Goal: Task Accomplishment & Management: Use online tool/utility

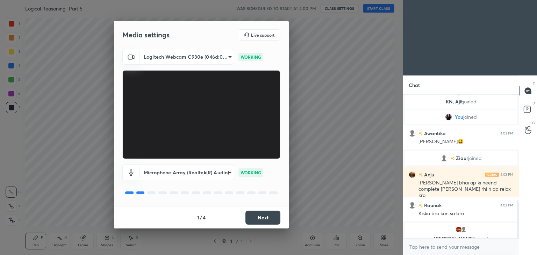
scroll to position [400, 0]
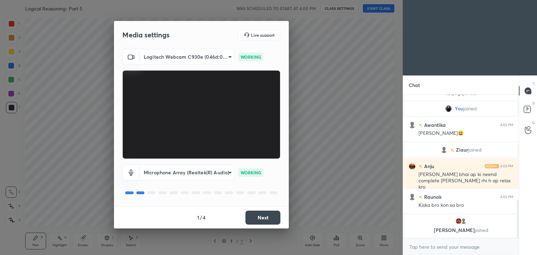
click at [254, 218] on button "Next" at bounding box center [263, 218] width 35 height 14
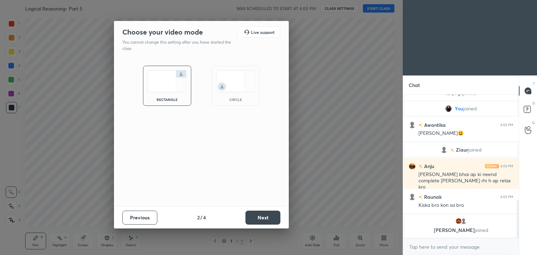
click at [238, 82] on img at bounding box center [235, 81] width 39 height 22
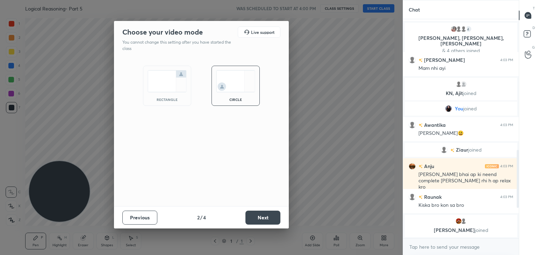
scroll to position [160, 114]
click at [254, 217] on button "Next" at bounding box center [263, 218] width 35 height 14
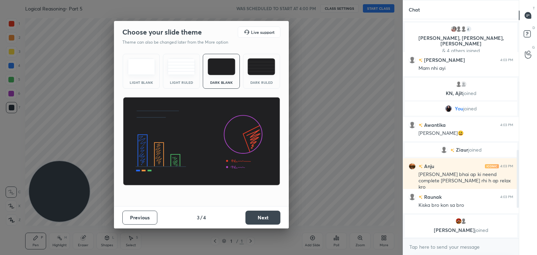
click at [263, 217] on button "Next" at bounding box center [263, 218] width 35 height 14
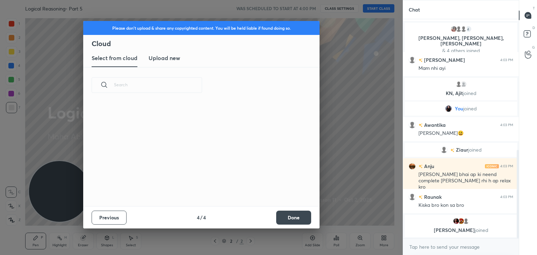
click at [287, 217] on button "Done" at bounding box center [293, 218] width 35 height 14
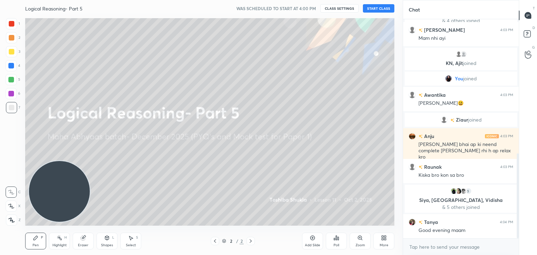
click at [379, 10] on button "START CLASS" at bounding box center [378, 8] width 31 height 8
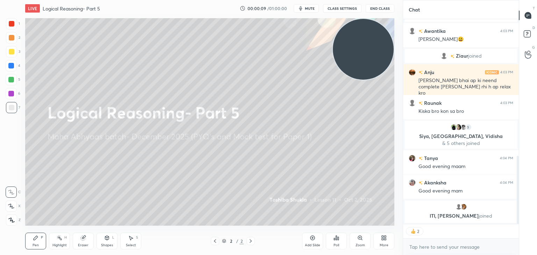
drag, startPoint x: 67, startPoint y: 208, endPoint x: 393, endPoint y: 27, distance: 372.4
click at [393, 27] on video at bounding box center [363, 49] width 61 height 61
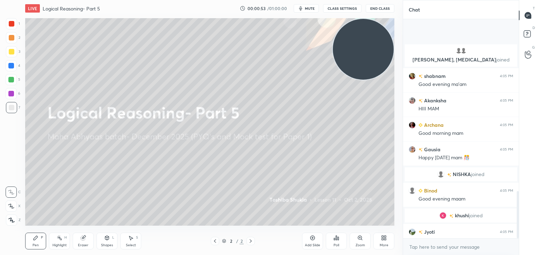
scroll to position [799, 0]
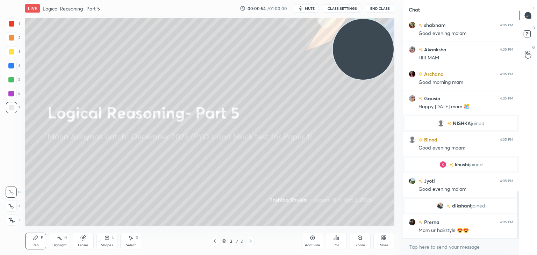
click at [384, 238] on icon at bounding box center [384, 238] width 6 height 6
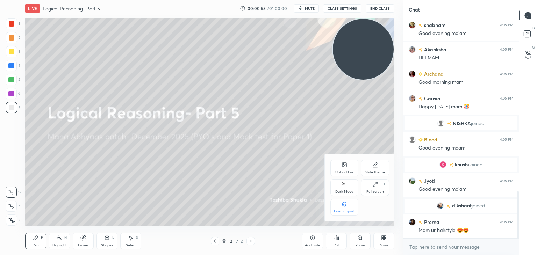
scroll to position [824, 0]
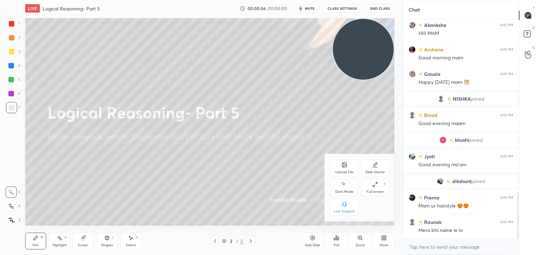
click at [344, 167] on icon at bounding box center [345, 166] width 4 height 2
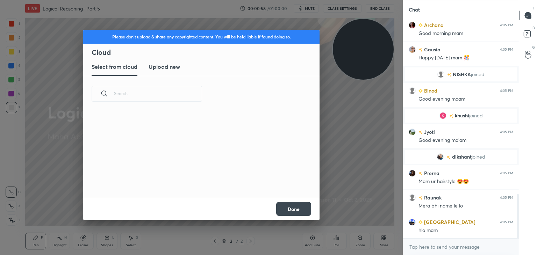
scroll to position [865, 0]
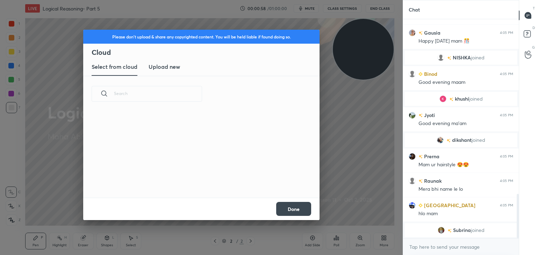
click at [155, 63] on h3 "Upload new" at bounding box center [164, 67] width 31 height 8
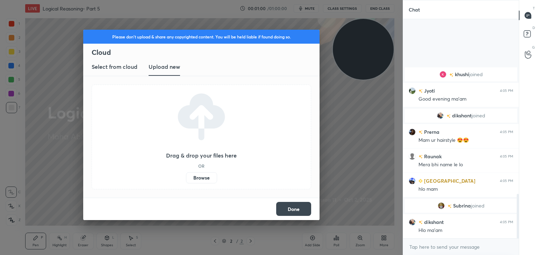
scroll to position [847, 0]
click at [195, 179] on label "Browse" at bounding box center [201, 177] width 31 height 11
click at [186, 179] on input "Browse" at bounding box center [186, 177] width 0 height 11
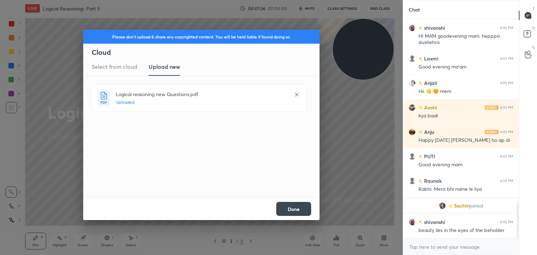
scroll to position [1179, 0]
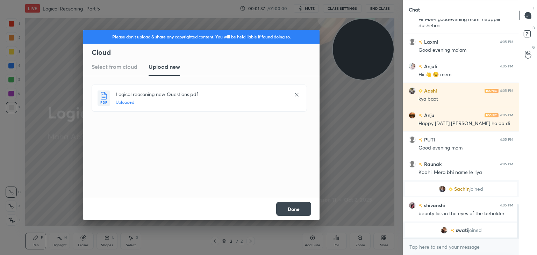
click at [299, 206] on button "Done" at bounding box center [293, 209] width 35 height 14
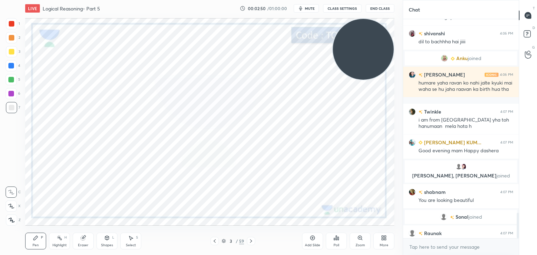
scroll to position [1662, 0]
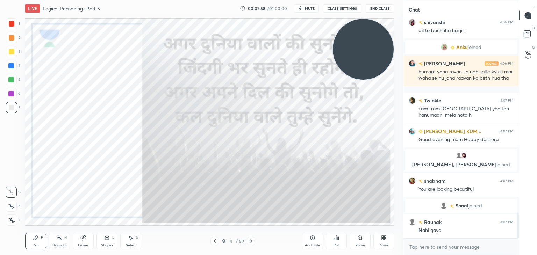
click at [220, 240] on div "4 / 59" at bounding box center [233, 241] width 45 height 8
click at [225, 240] on icon at bounding box center [224, 241] width 4 height 4
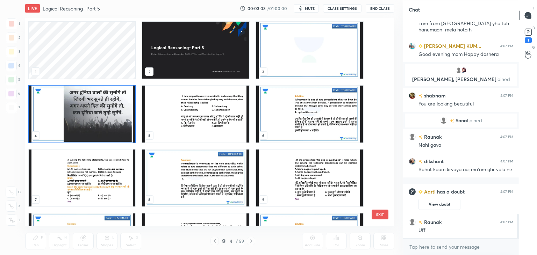
scroll to position [1744, 0]
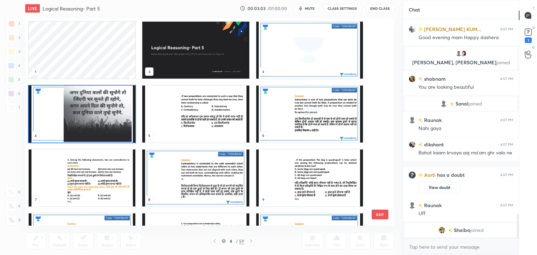
drag, startPoint x: 378, startPoint y: 49, endPoint x: 379, endPoint y: 64, distance: 14.3
click at [379, 64] on div "1 2 3 4 5 6 7 8 9 10 11 12 13 14 15" at bounding box center [203, 122] width 357 height 208
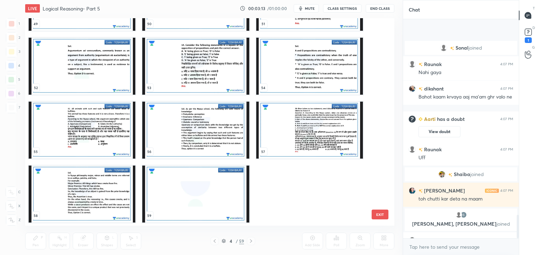
scroll to position [1835, 0]
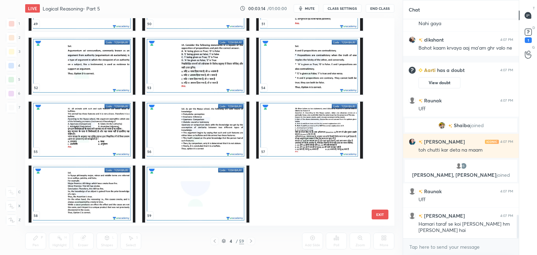
click at [381, 214] on button "EXIT" at bounding box center [380, 215] width 17 height 10
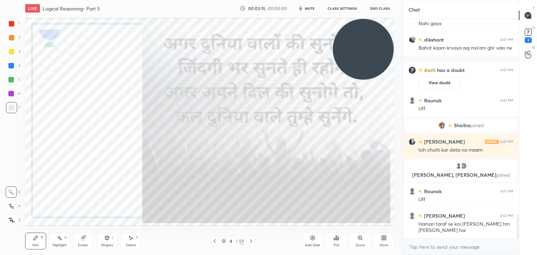
scroll to position [0, 0]
click at [389, 242] on div "More" at bounding box center [384, 241] width 21 height 17
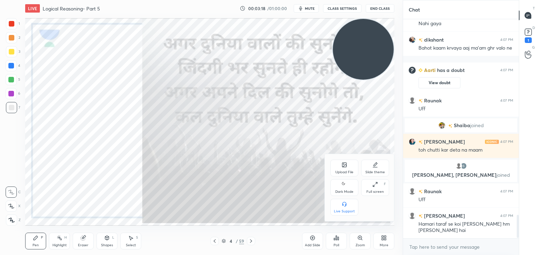
scroll to position [1860, 0]
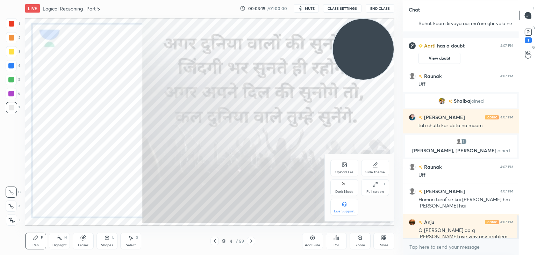
click at [345, 171] on div "Upload File" at bounding box center [345, 172] width 18 height 3
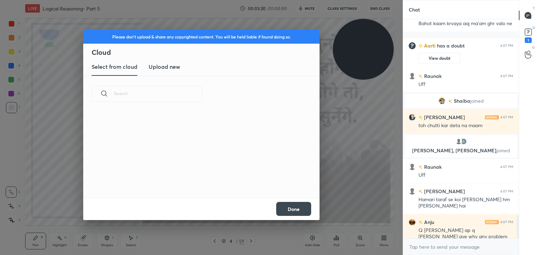
scroll to position [1884, 0]
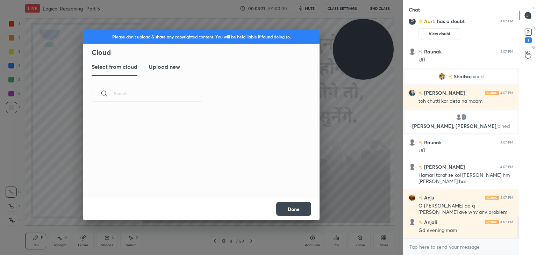
click at [170, 73] on new "Upload new" at bounding box center [164, 66] width 31 height 17
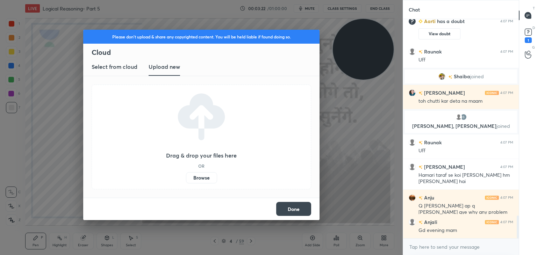
click at [200, 178] on label "Browse" at bounding box center [201, 177] width 31 height 11
click at [186, 178] on input "Browse" at bounding box center [186, 177] width 0 height 11
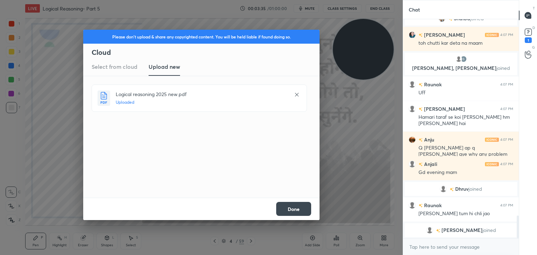
scroll to position [1909, 0]
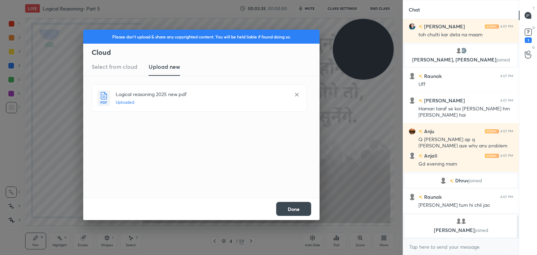
click at [296, 207] on button "Done" at bounding box center [293, 209] width 35 height 14
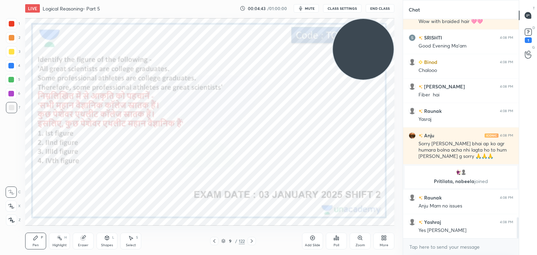
scroll to position [2094, 0]
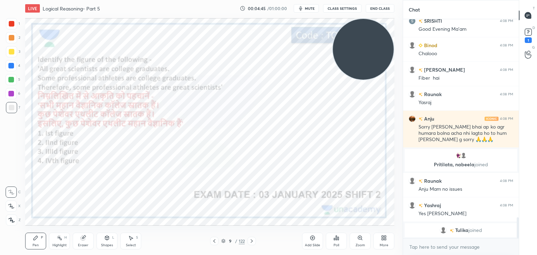
click at [383, 241] on div "More" at bounding box center [384, 241] width 21 height 17
click at [336, 244] on div at bounding box center [268, 127] width 537 height 255
click at [336, 244] on div "Poll" at bounding box center [337, 245] width 6 height 3
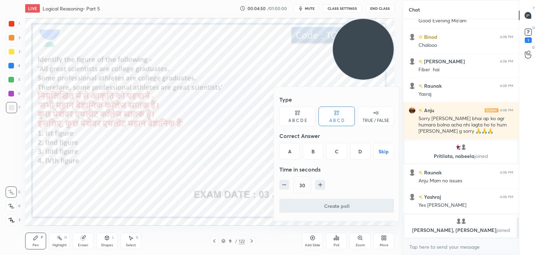
click at [313, 147] on div "B" at bounding box center [313, 151] width 21 height 17
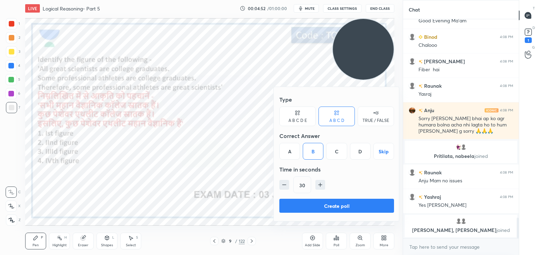
click at [310, 202] on button "Create poll" at bounding box center [337, 206] width 115 height 14
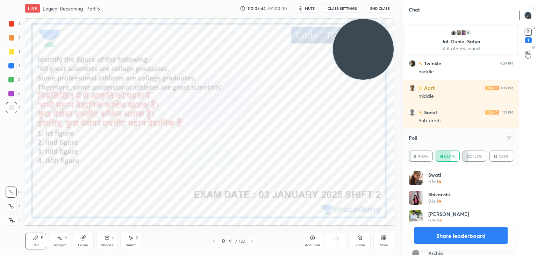
scroll to position [2274, 0]
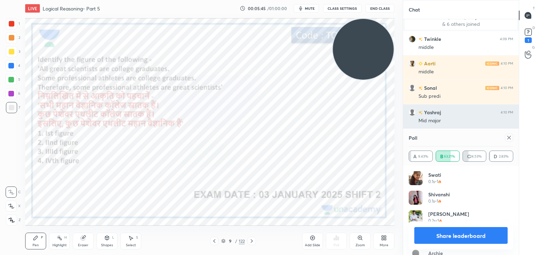
click at [508, 137] on icon at bounding box center [510, 138] width 6 height 6
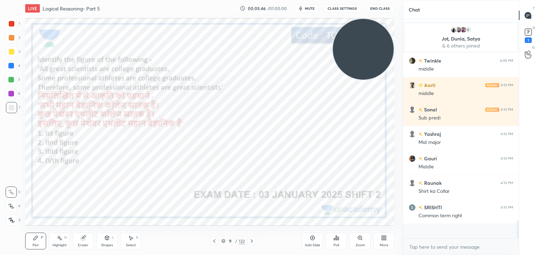
scroll to position [154, 114]
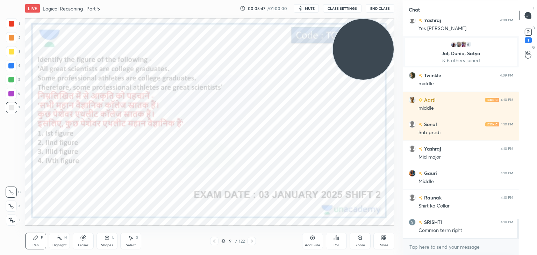
click at [10, 22] on div at bounding box center [12, 24] width 6 height 6
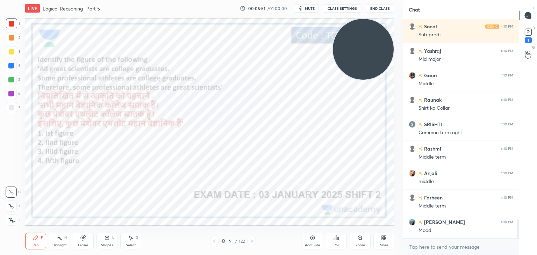
click at [10, 220] on icon at bounding box center [11, 220] width 6 height 5
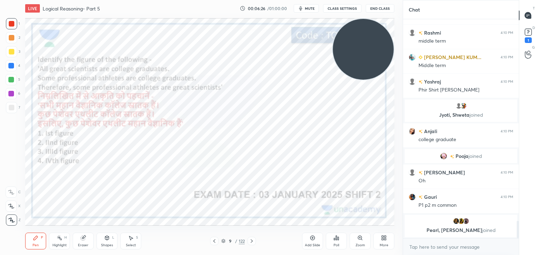
click at [82, 244] on div "Eraser" at bounding box center [83, 245] width 10 height 3
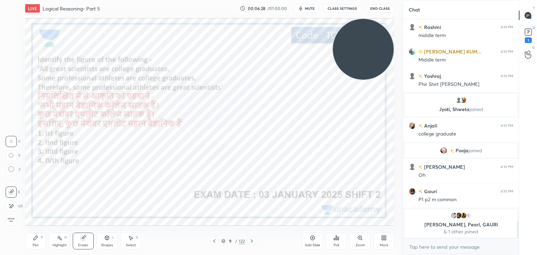
click at [15, 223] on span "Erase all" at bounding box center [11, 220] width 10 height 5
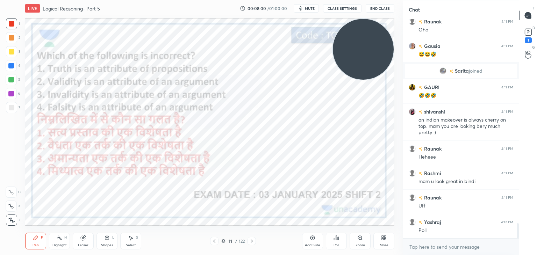
scroll to position [3044, 0]
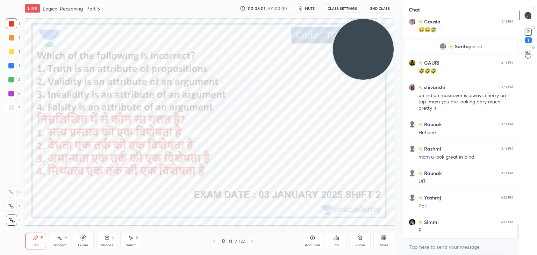
click at [338, 240] on icon at bounding box center [338, 238] width 1 height 3
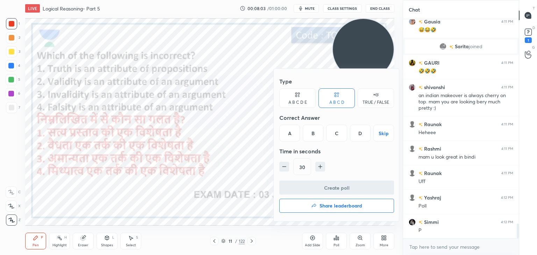
click at [356, 132] on div "D" at bounding box center [360, 133] width 21 height 17
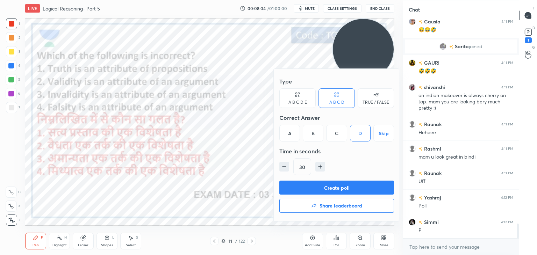
click at [325, 186] on button "Create poll" at bounding box center [337, 188] width 115 height 14
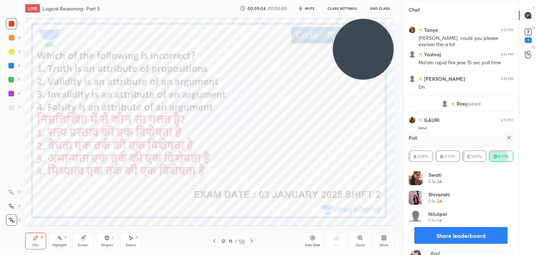
scroll to position [3240, 0]
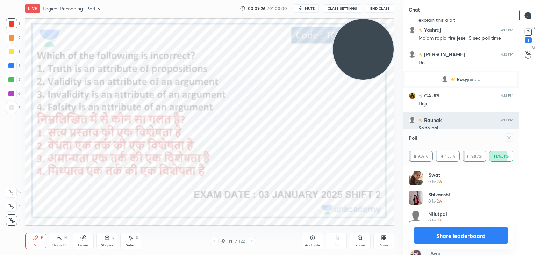
click at [509, 138] on icon at bounding box center [510, 138] width 6 height 6
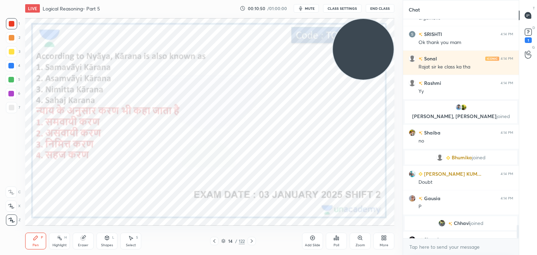
scroll to position [3433, 0]
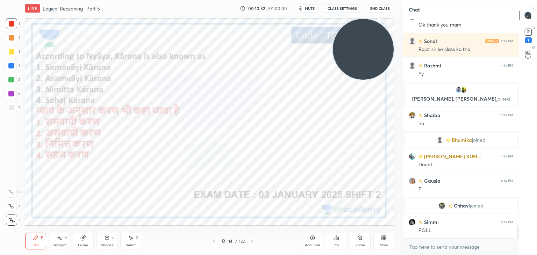
click at [336, 239] on icon at bounding box center [336, 238] width 1 height 4
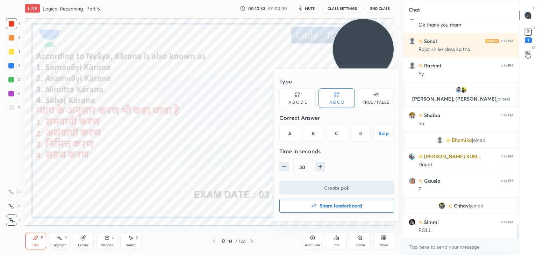
scroll to position [3450, 0]
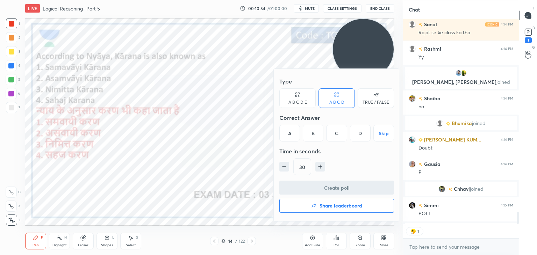
click at [336, 130] on div "C" at bounding box center [336, 133] width 21 height 17
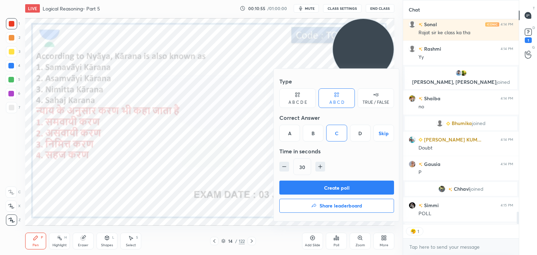
click at [334, 188] on button "Create poll" at bounding box center [337, 188] width 115 height 14
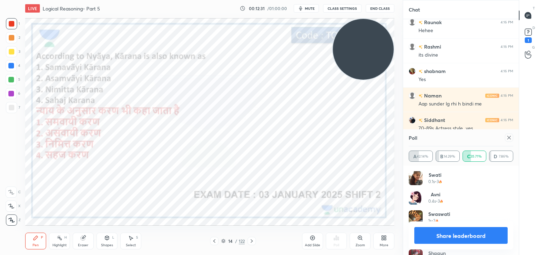
scroll to position [4080, 0]
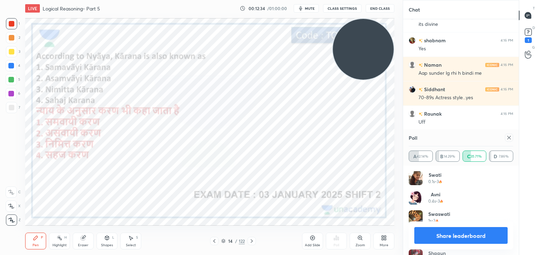
click at [506, 139] on div at bounding box center [509, 138] width 8 height 8
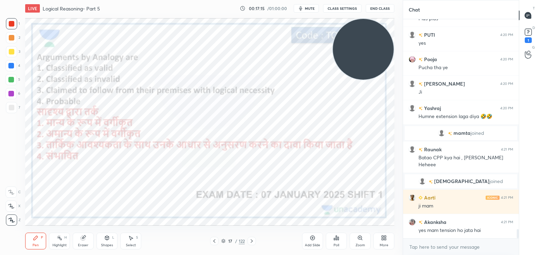
scroll to position [5003, 0]
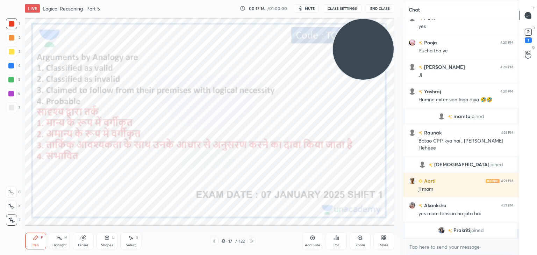
click at [336, 236] on icon at bounding box center [337, 238] width 6 height 6
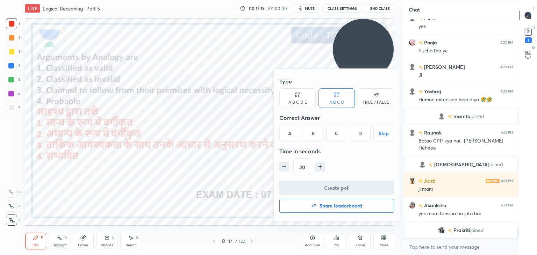
click at [359, 137] on div "D" at bounding box center [360, 133] width 21 height 17
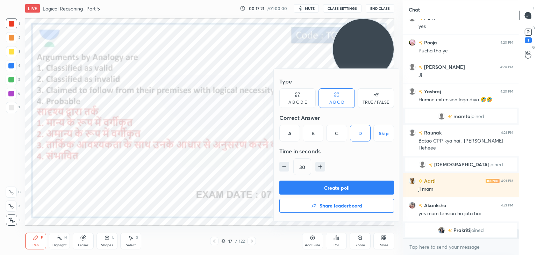
click at [336, 187] on button "Create poll" at bounding box center [337, 188] width 115 height 14
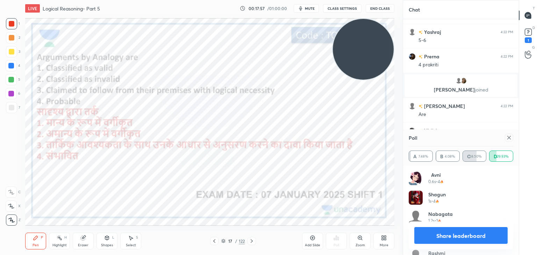
scroll to position [5332, 0]
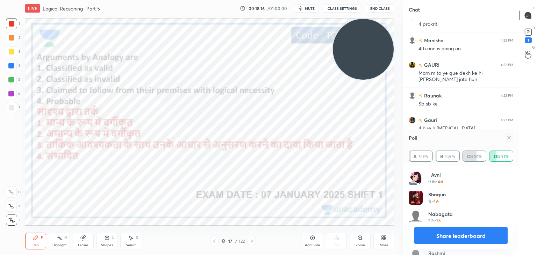
click at [311, 244] on div "Add Slide" at bounding box center [312, 245] width 15 height 3
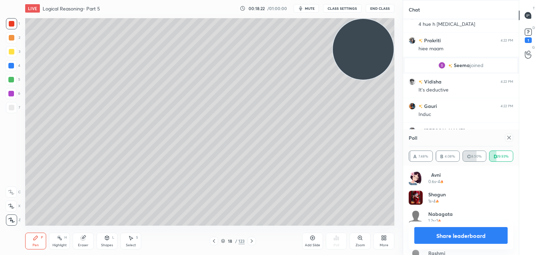
click at [10, 105] on div at bounding box center [12, 108] width 6 height 6
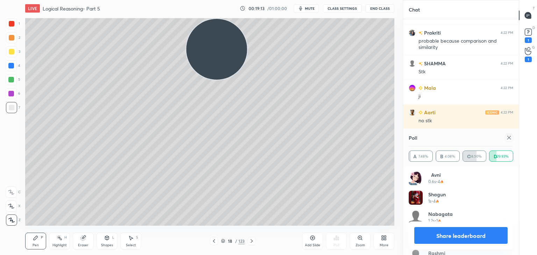
scroll to position [5769, 0]
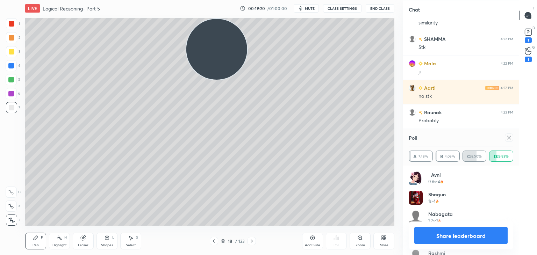
click at [509, 136] on icon at bounding box center [510, 138] width 6 height 6
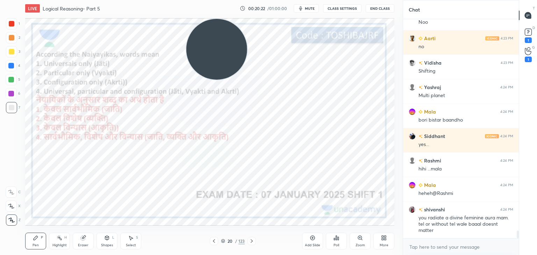
scroll to position [6007, 0]
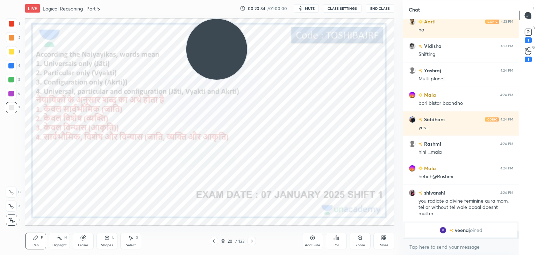
click at [334, 244] on div "Poll" at bounding box center [337, 245] width 6 height 3
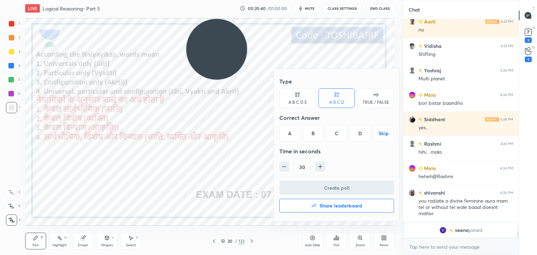
click at [355, 134] on div "D" at bounding box center [360, 133] width 21 height 17
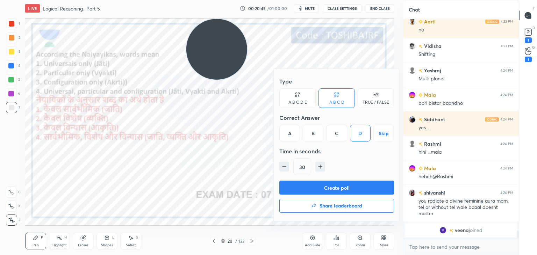
click at [321, 191] on button "Create poll" at bounding box center [337, 188] width 115 height 14
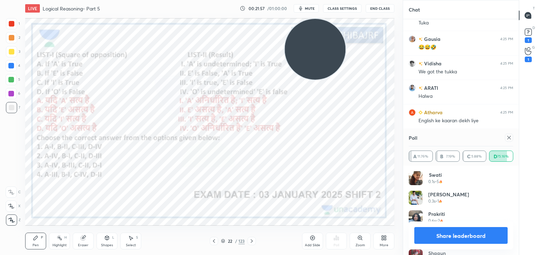
scroll to position [6506, 0]
click at [509, 139] on icon at bounding box center [510, 138] width 6 height 6
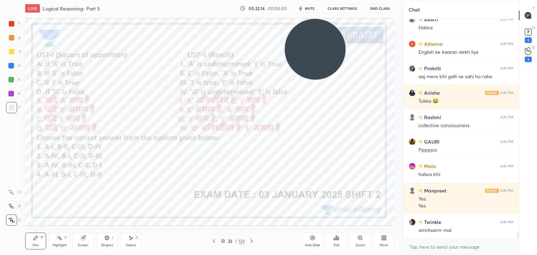
scroll to position [6575, 0]
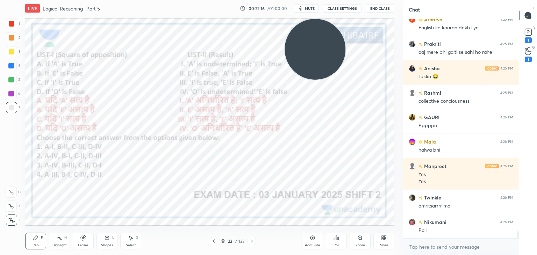
click at [334, 240] on icon at bounding box center [334, 240] width 1 height 2
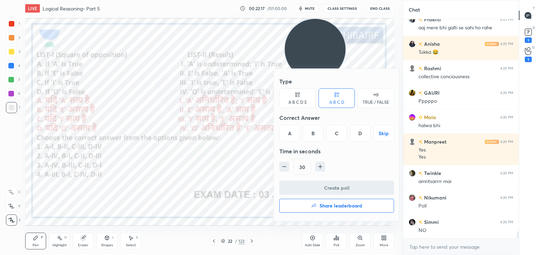
scroll to position [6623, 0]
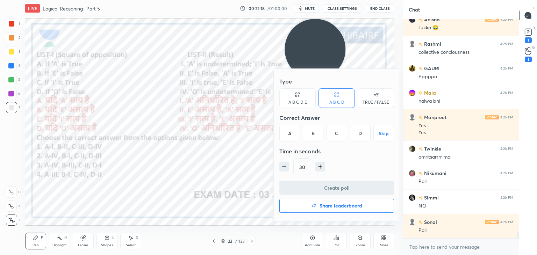
click at [363, 135] on div "D" at bounding box center [360, 133] width 21 height 17
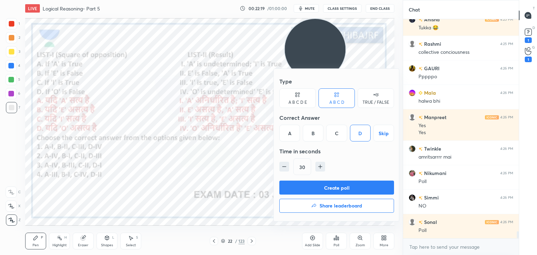
click at [350, 186] on button "Create poll" at bounding box center [337, 188] width 115 height 14
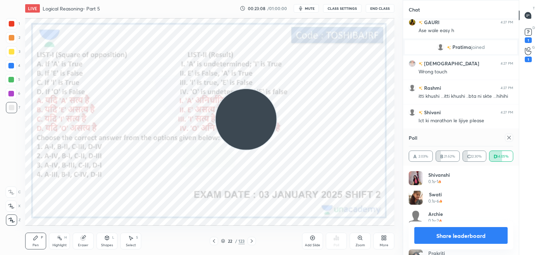
scroll to position [6742, 0]
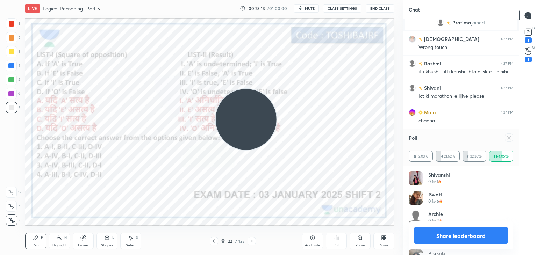
click at [104, 241] on div "Shapes L" at bounding box center [107, 241] width 21 height 17
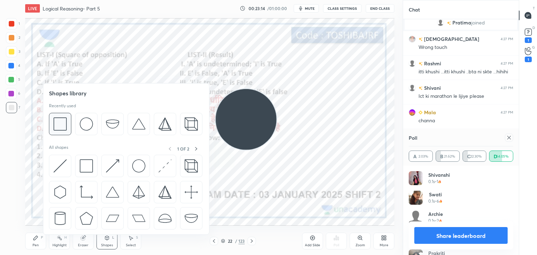
scroll to position [6773, 0]
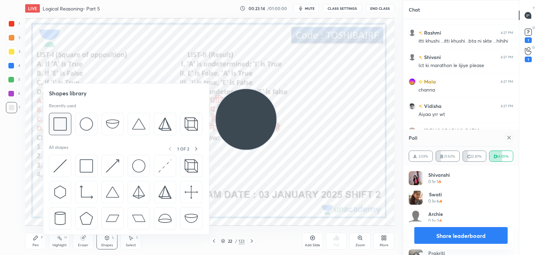
click at [59, 120] on img at bounding box center [60, 124] width 13 height 13
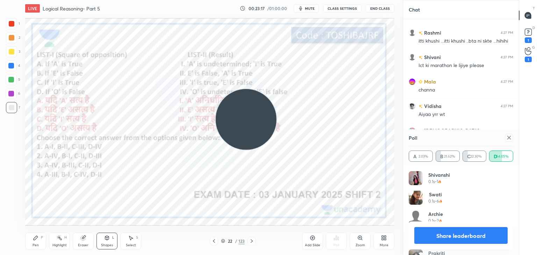
click at [84, 244] on div "Eraser" at bounding box center [83, 245] width 10 height 3
click at [14, 221] on span "Erase all" at bounding box center [11, 220] width 10 height 5
click at [12, 26] on div at bounding box center [12, 24] width 6 height 6
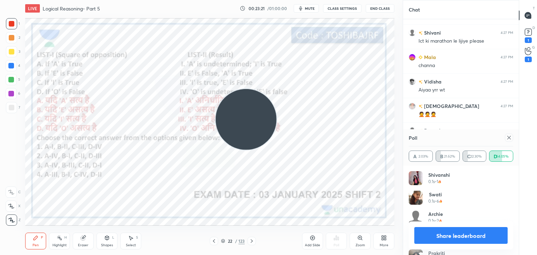
click at [85, 244] on div "Eraser" at bounding box center [83, 245] width 10 height 3
click at [61, 244] on div "Highlight" at bounding box center [59, 245] width 14 height 3
click at [106, 244] on div "Shapes" at bounding box center [107, 245] width 12 height 3
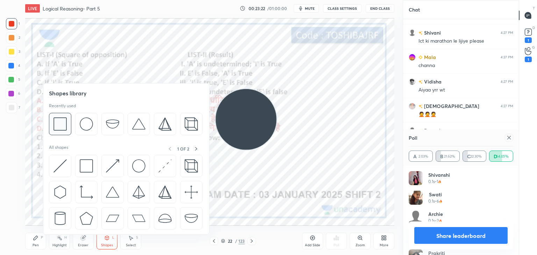
click at [61, 128] on img at bounding box center [60, 124] width 13 height 13
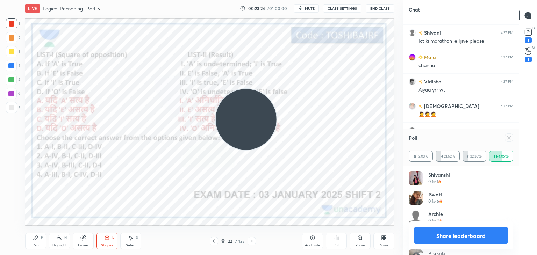
scroll to position [6822, 0]
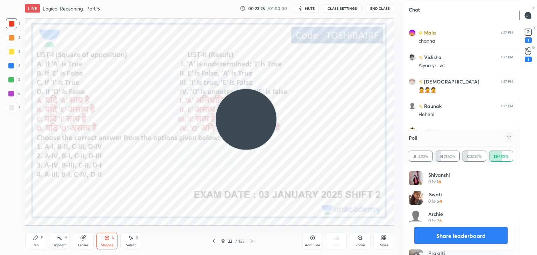
click at [35, 242] on div "Pen P" at bounding box center [35, 241] width 21 height 17
click at [15, 94] on div at bounding box center [11, 93] width 11 height 11
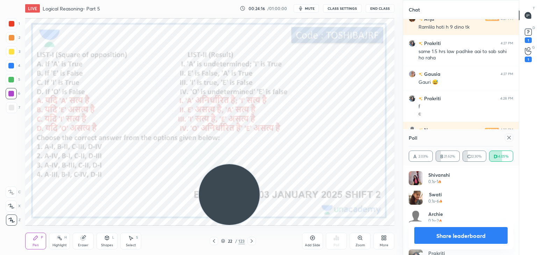
scroll to position [7013, 0]
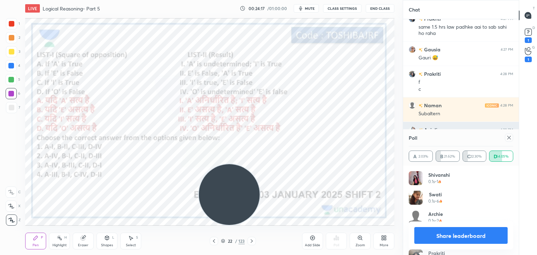
click at [507, 137] on icon at bounding box center [510, 138] width 6 height 6
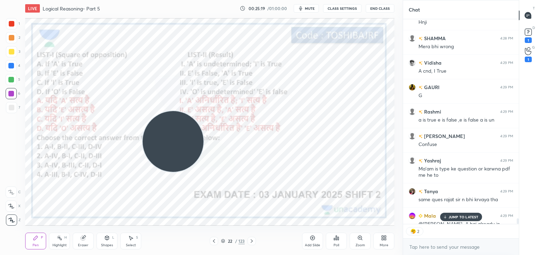
scroll to position [7437, 0]
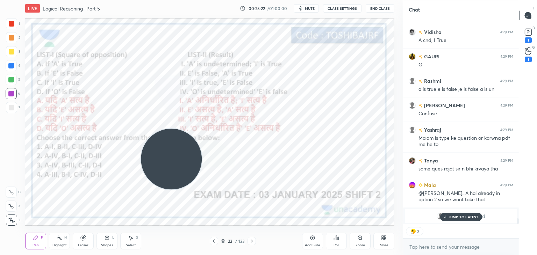
click at [13, 220] on icon at bounding box center [11, 220] width 6 height 5
click at [84, 244] on div "Eraser" at bounding box center [83, 245] width 10 height 3
click at [10, 221] on span "Erase all" at bounding box center [11, 220] width 10 height 5
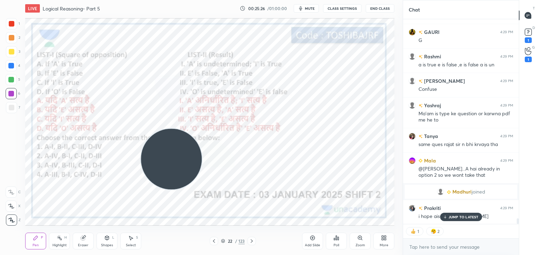
scroll to position [7189, 0]
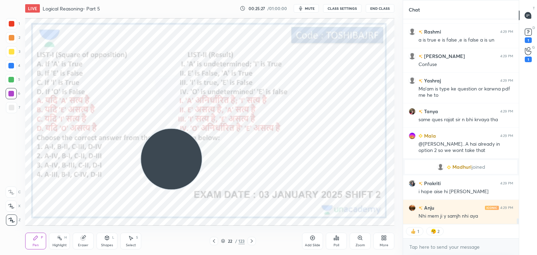
click at [105, 246] on div "Shapes" at bounding box center [107, 245] width 12 height 3
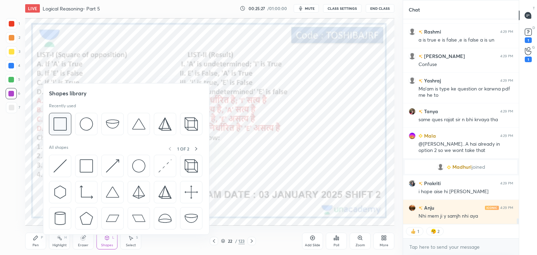
click at [61, 129] on img at bounding box center [60, 124] width 13 height 13
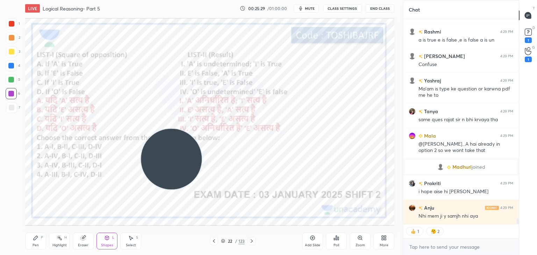
scroll to position [7213, 0]
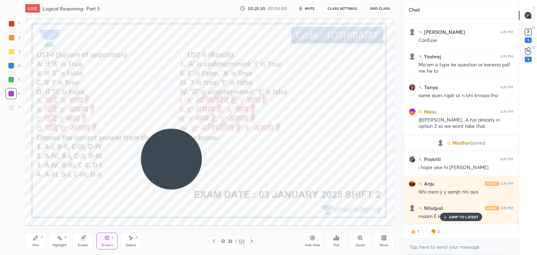
click at [34, 244] on div "Pen" at bounding box center [36, 245] width 6 height 3
click at [14, 24] on div at bounding box center [12, 24] width 6 height 6
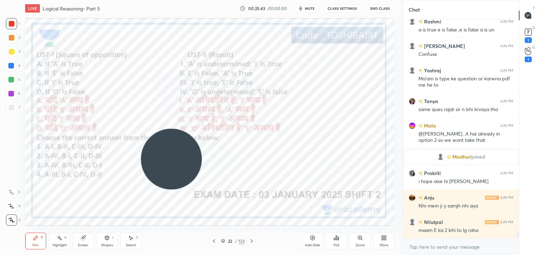
scroll to position [7229, 0]
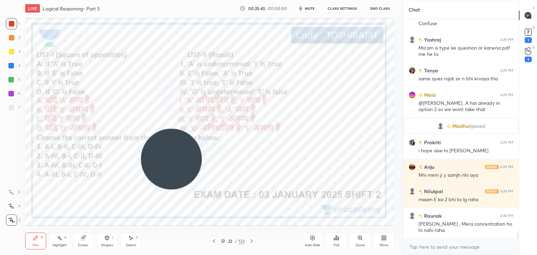
click at [14, 67] on div at bounding box center [11, 66] width 6 height 6
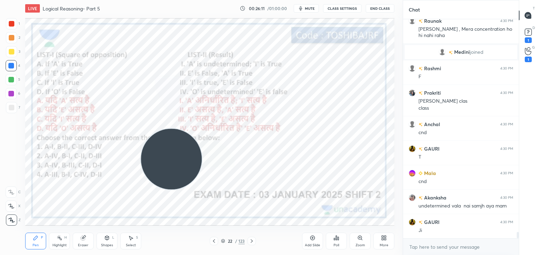
scroll to position [7428, 0]
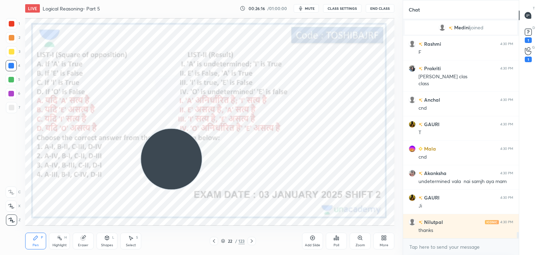
click at [308, 240] on div "Add Slide" at bounding box center [312, 241] width 21 height 17
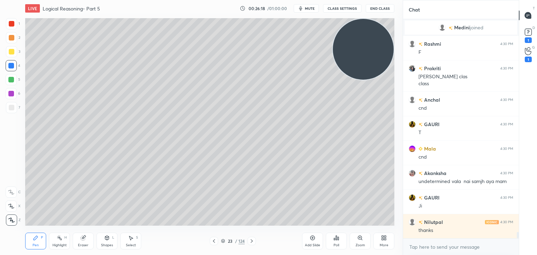
click at [102, 238] on div "Shapes L" at bounding box center [107, 241] width 21 height 17
click at [34, 241] on icon at bounding box center [36, 238] width 6 height 6
click at [13, 24] on div at bounding box center [12, 24] width 6 height 6
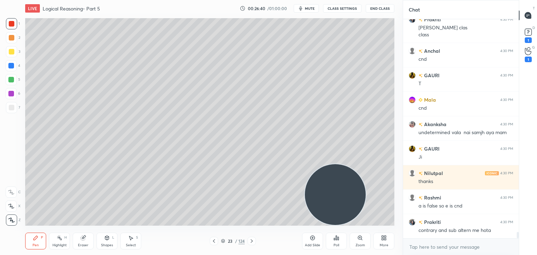
scroll to position [7502, 0]
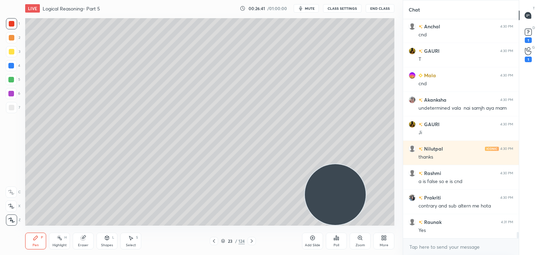
click at [15, 52] on div at bounding box center [11, 51] width 11 height 11
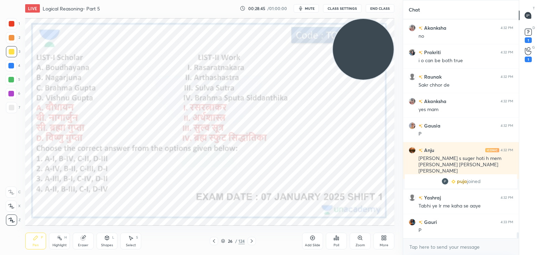
scroll to position [7916, 0]
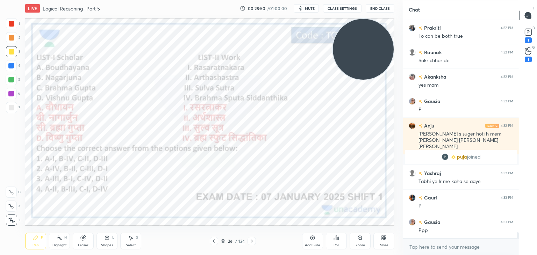
click at [336, 241] on div "Poll" at bounding box center [336, 241] width 21 height 17
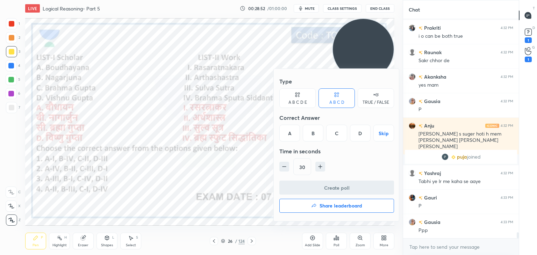
click at [341, 136] on div "C" at bounding box center [336, 133] width 21 height 17
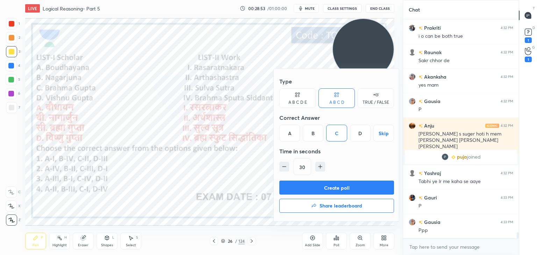
click at [330, 187] on button "Create poll" at bounding box center [337, 188] width 115 height 14
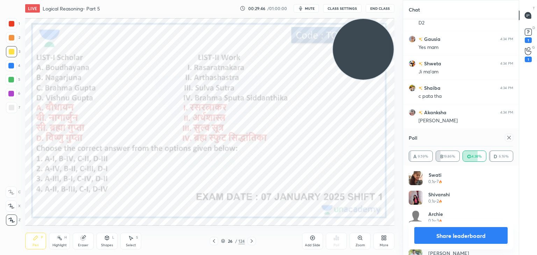
scroll to position [8634, 0]
click at [509, 136] on icon at bounding box center [510, 138] width 6 height 6
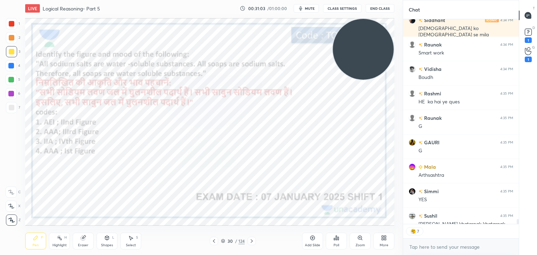
scroll to position [2, 2]
click at [337, 237] on icon at bounding box center [336, 238] width 1 height 4
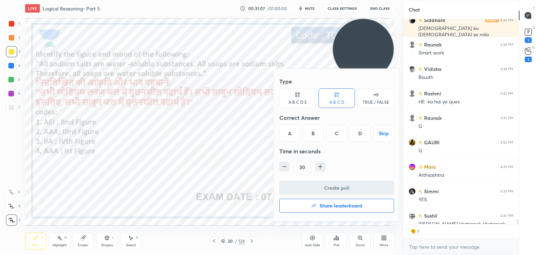
click at [354, 139] on div "D" at bounding box center [360, 133] width 21 height 17
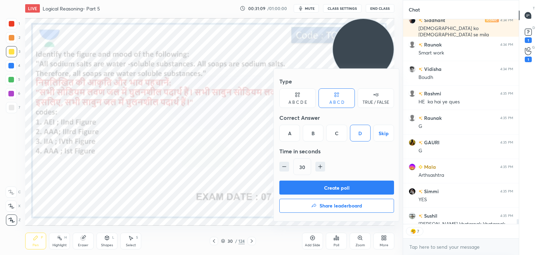
click at [341, 187] on button "Create poll" at bounding box center [337, 188] width 115 height 14
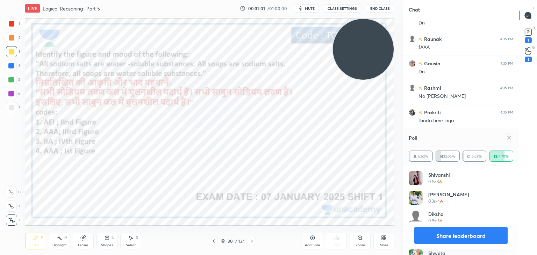
scroll to position [9424, 0]
click at [14, 24] on div at bounding box center [11, 23] width 11 height 11
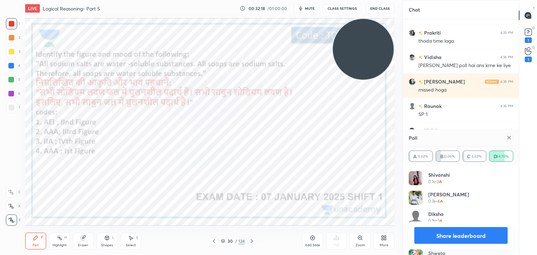
scroll to position [9504, 0]
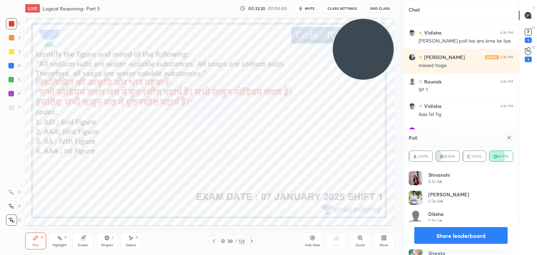
click at [81, 236] on icon at bounding box center [83, 238] width 6 height 6
click at [10, 220] on span "Erase all" at bounding box center [11, 220] width 10 height 5
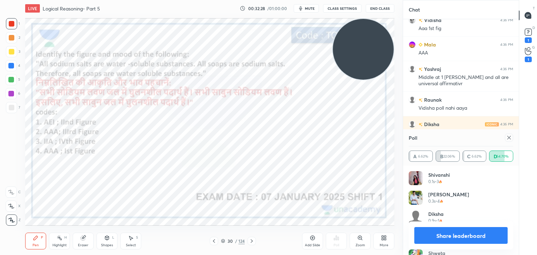
scroll to position [9614, 0]
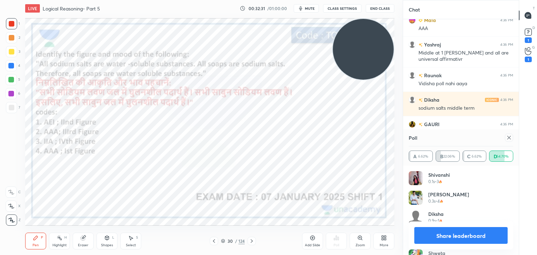
click at [510, 139] on icon at bounding box center [509, 137] width 3 height 3
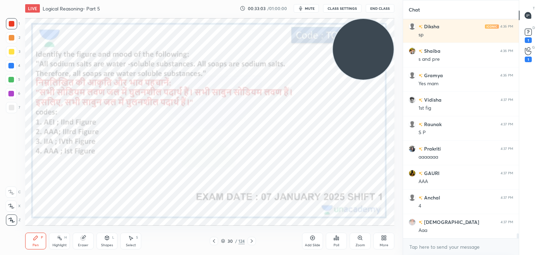
scroll to position [9823, 0]
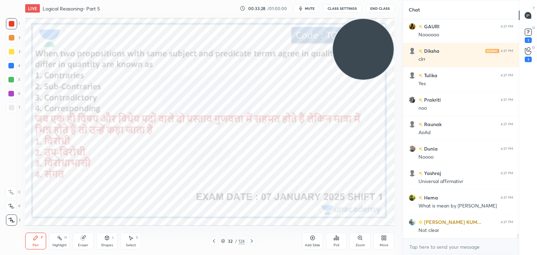
click at [334, 242] on div "Poll" at bounding box center [336, 241] width 21 height 17
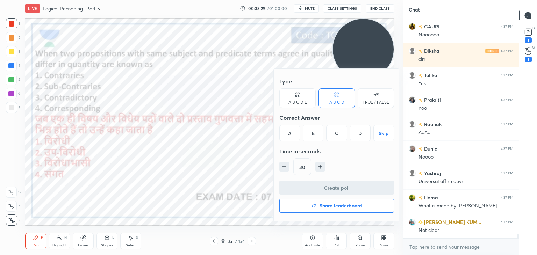
click at [356, 137] on div "D" at bounding box center [360, 133] width 21 height 17
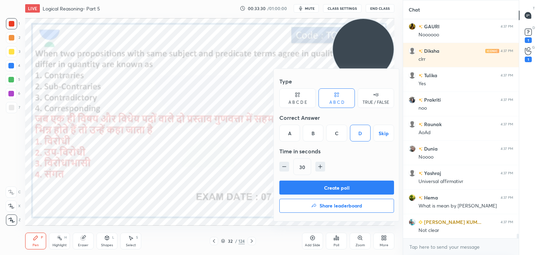
click at [324, 188] on button "Create poll" at bounding box center [337, 188] width 115 height 14
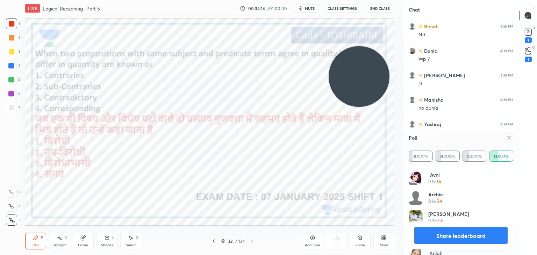
scroll to position [10490, 0]
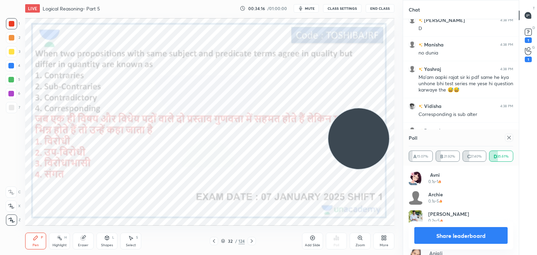
drag, startPoint x: 360, startPoint y: 48, endPoint x: 355, endPoint y: 137, distance: 90.0
click at [355, 137] on video at bounding box center [359, 138] width 61 height 61
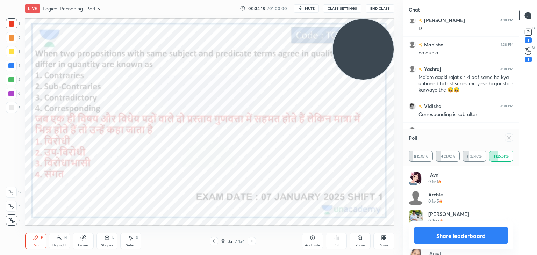
drag, startPoint x: 361, startPoint y: 154, endPoint x: 375, endPoint y: 57, distance: 97.9
click at [375, 57] on video at bounding box center [363, 49] width 61 height 61
click at [510, 138] on icon at bounding box center [510, 138] width 6 height 6
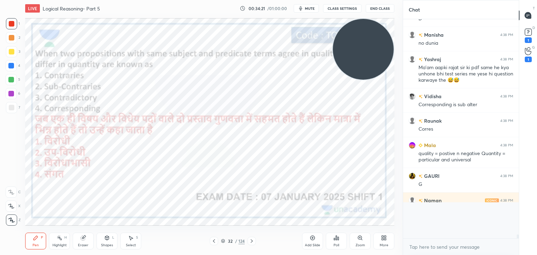
scroll to position [216, 114]
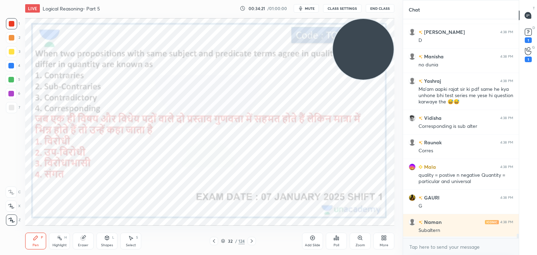
click at [332, 237] on div "Poll" at bounding box center [336, 241] width 21 height 17
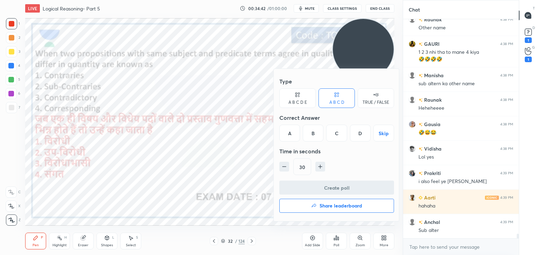
click at [247, 199] on div at bounding box center [268, 127] width 537 height 255
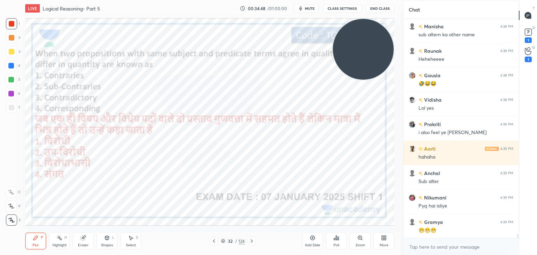
click at [315, 240] on icon at bounding box center [313, 238] width 6 height 6
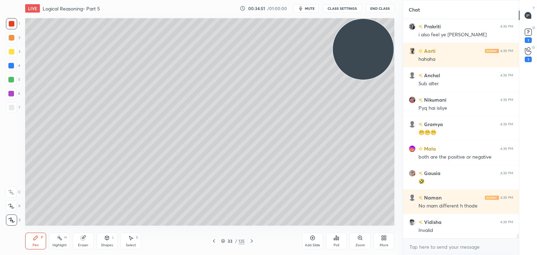
click at [106, 241] on div "Shapes L" at bounding box center [107, 241] width 21 height 17
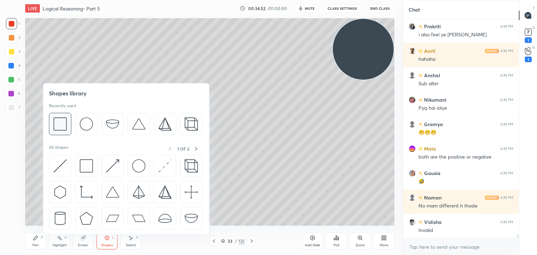
click at [71, 118] on div at bounding box center [60, 124] width 22 height 22
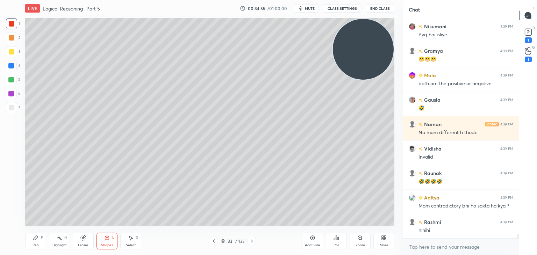
click at [36, 241] on icon at bounding box center [36, 238] width 6 height 6
click at [14, 109] on div at bounding box center [12, 108] width 6 height 6
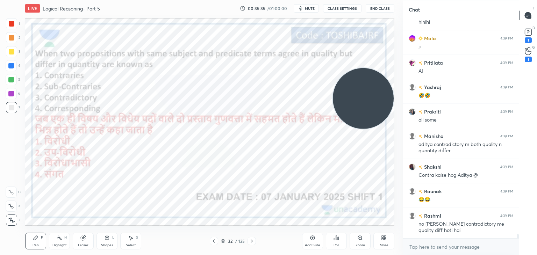
scroll to position [11184, 0]
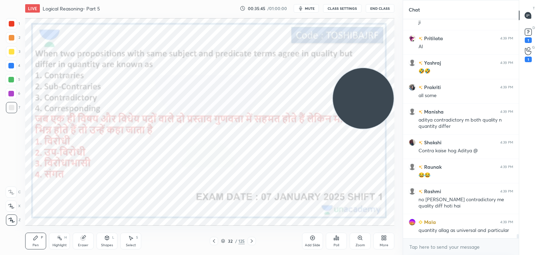
click at [11, 21] on div at bounding box center [12, 24] width 6 height 6
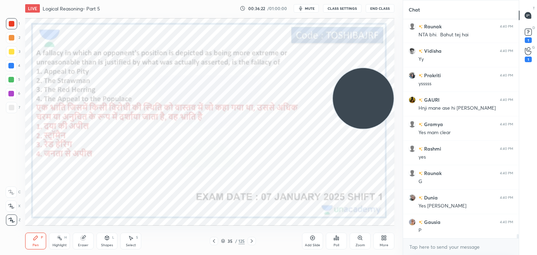
scroll to position [11453, 0]
click at [333, 242] on div "Poll" at bounding box center [336, 241] width 21 height 17
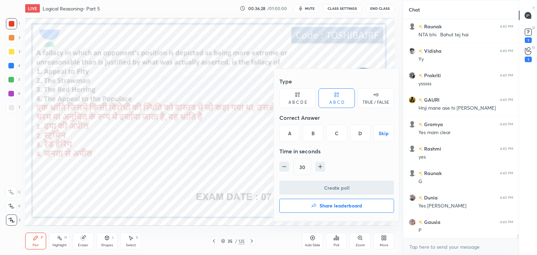
click at [308, 135] on div "B" at bounding box center [313, 133] width 21 height 17
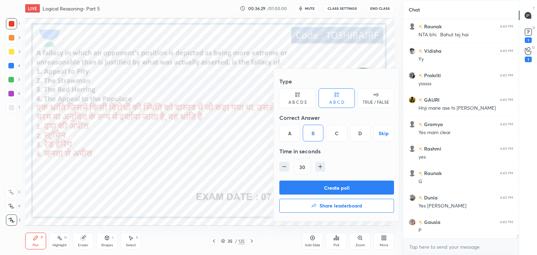
click at [309, 185] on button "Create poll" at bounding box center [337, 188] width 115 height 14
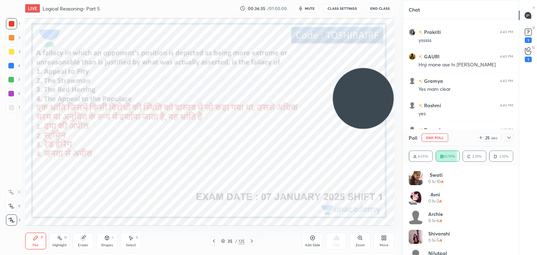
scroll to position [11521, 0]
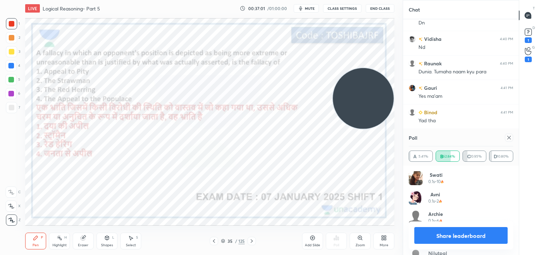
click at [508, 136] on icon at bounding box center [510, 138] width 6 height 6
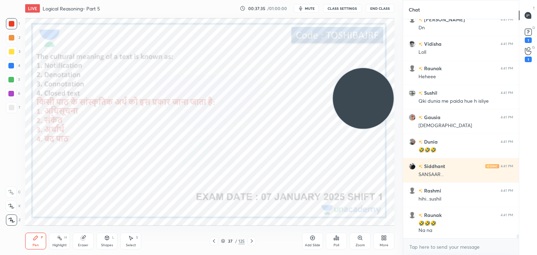
click at [339, 235] on icon at bounding box center [337, 238] width 6 height 6
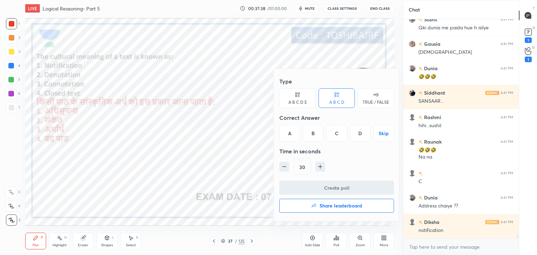
click at [333, 138] on div "C" at bounding box center [336, 133] width 21 height 17
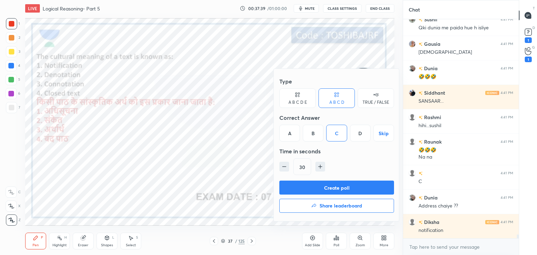
click at [336, 186] on button "Create poll" at bounding box center [337, 188] width 115 height 14
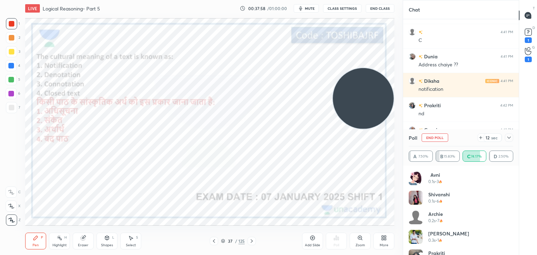
click at [505, 137] on div at bounding box center [509, 138] width 8 height 8
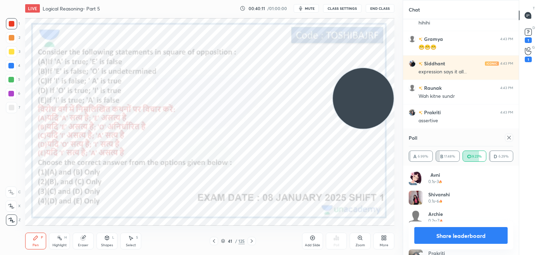
scroll to position [12870, 0]
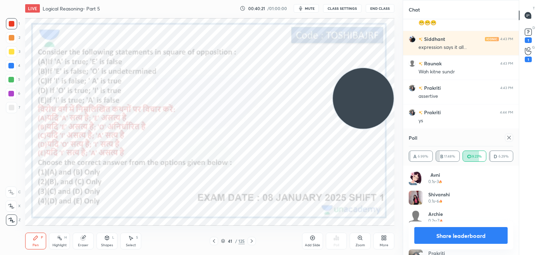
click at [511, 135] on div at bounding box center [509, 138] width 8 height 8
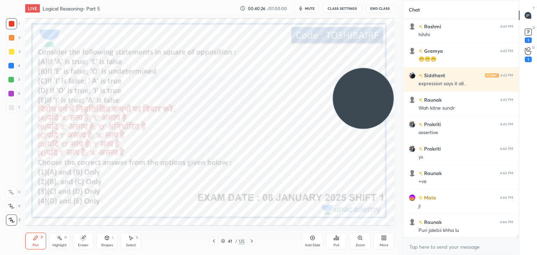
scroll to position [2, 2]
click at [340, 238] on div "Poll" at bounding box center [336, 241] width 21 height 17
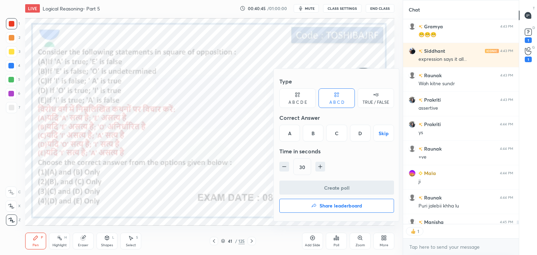
click at [287, 133] on div "A" at bounding box center [290, 133] width 21 height 17
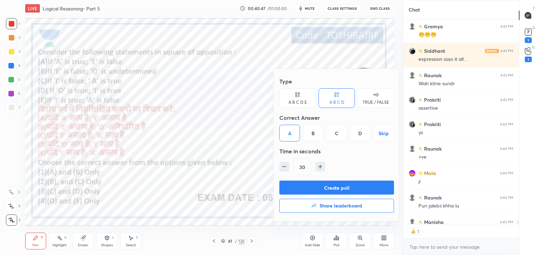
click at [294, 187] on button "Create poll" at bounding box center [337, 188] width 115 height 14
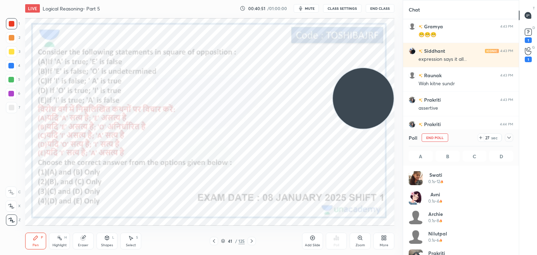
scroll to position [12894, 0]
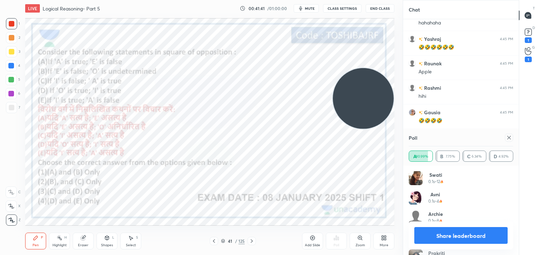
click at [87, 240] on div "Eraser" at bounding box center [83, 241] width 21 height 17
click at [39, 237] on div "Pen P" at bounding box center [35, 241] width 21 height 17
click at [104, 239] on div "Shapes L" at bounding box center [107, 241] width 21 height 17
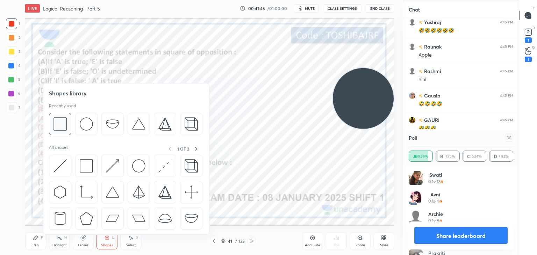
click at [63, 126] on img at bounding box center [60, 124] width 13 height 13
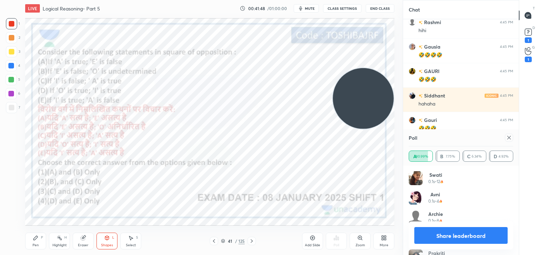
click at [34, 246] on div "Pen" at bounding box center [36, 245] width 6 height 3
click at [12, 66] on div at bounding box center [11, 66] width 6 height 6
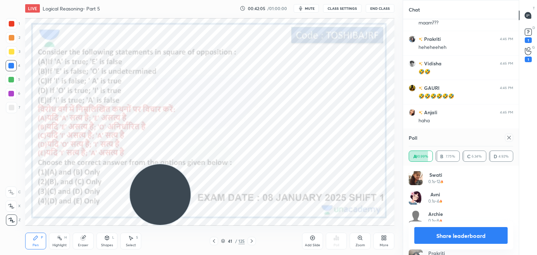
scroll to position [12122, 0]
click at [14, 95] on div at bounding box center [11, 94] width 6 height 6
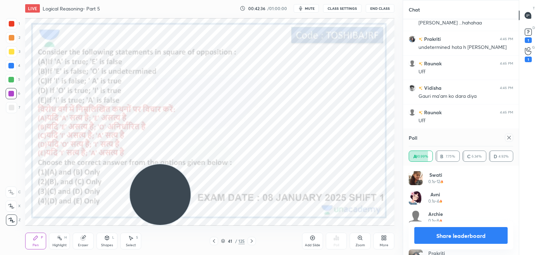
scroll to position [12440, 0]
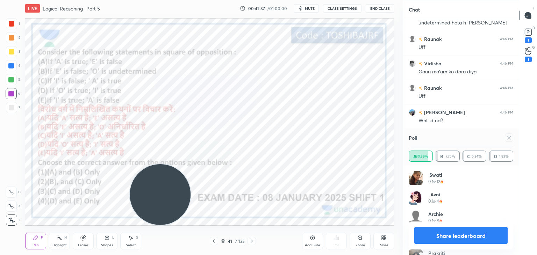
click at [13, 79] on div at bounding box center [11, 80] width 6 height 6
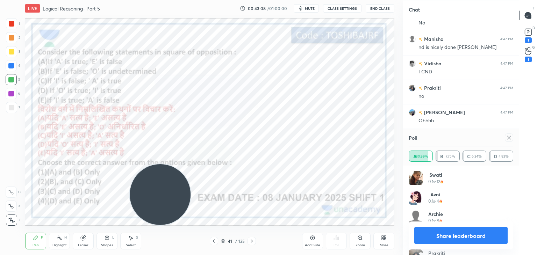
click at [510, 141] on div at bounding box center [509, 138] width 8 height 8
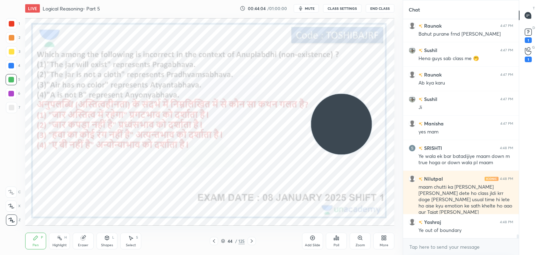
scroll to position [12803, 0]
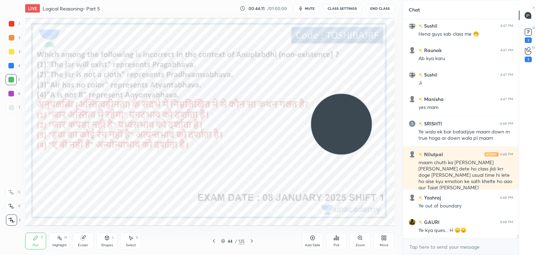
click at [337, 240] on icon at bounding box center [336, 238] width 1 height 4
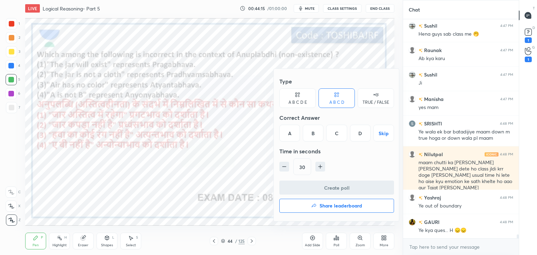
scroll to position [12553, 0]
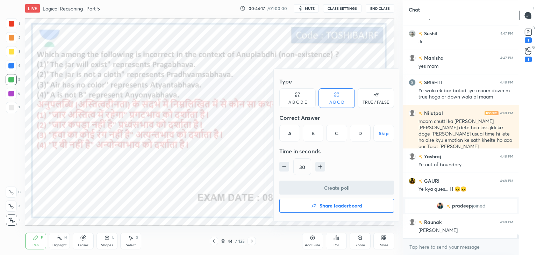
click at [313, 136] on div "B" at bounding box center [313, 133] width 21 height 17
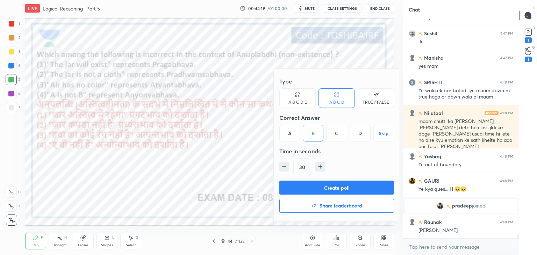
click at [323, 182] on button "Create poll" at bounding box center [337, 188] width 115 height 14
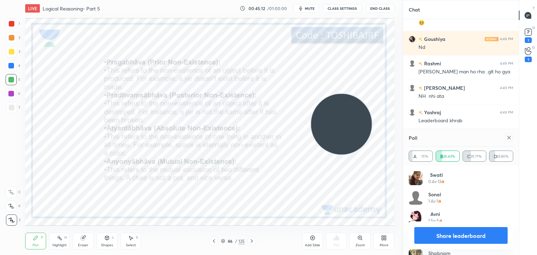
scroll to position [13061, 0]
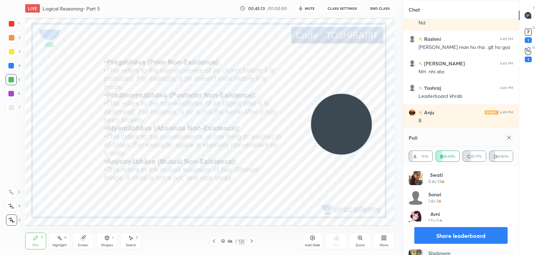
click at [83, 241] on icon at bounding box center [83, 238] width 5 height 5
click at [13, 220] on span "Erase all" at bounding box center [11, 220] width 10 height 5
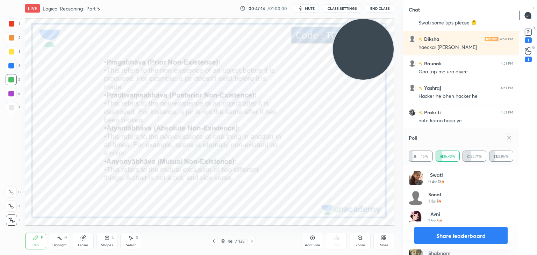
scroll to position [13716, 0]
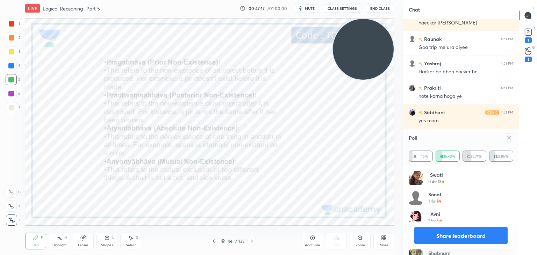
click at [508, 135] on div at bounding box center [509, 138] width 8 height 8
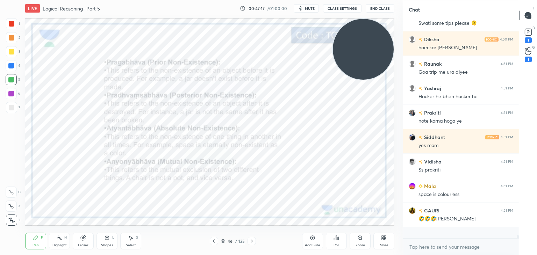
scroll to position [217, 114]
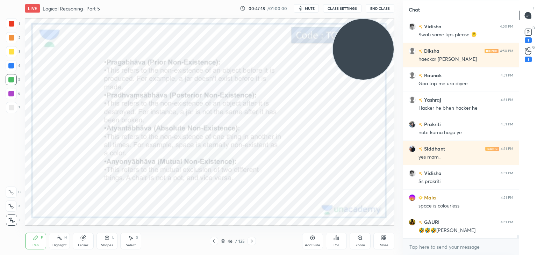
click at [85, 244] on div "Eraser" at bounding box center [83, 245] width 10 height 3
click at [11, 222] on span "Erase all" at bounding box center [11, 220] width 10 height 5
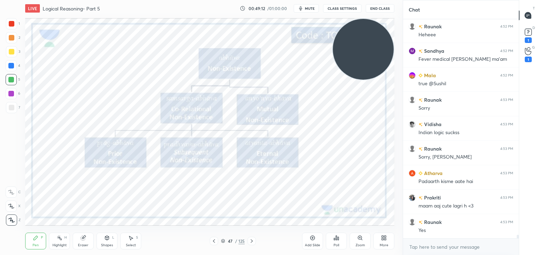
scroll to position [13888, 0]
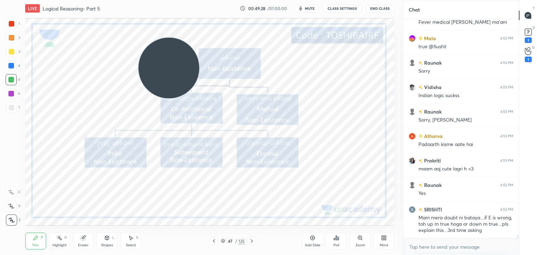
click at [15, 27] on div at bounding box center [11, 23] width 11 height 11
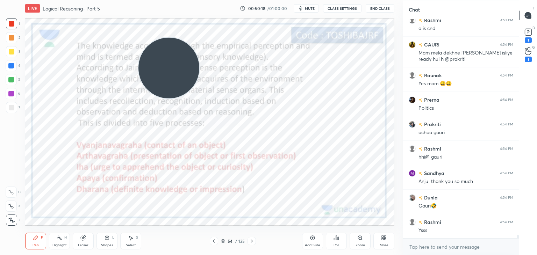
scroll to position [13991, 0]
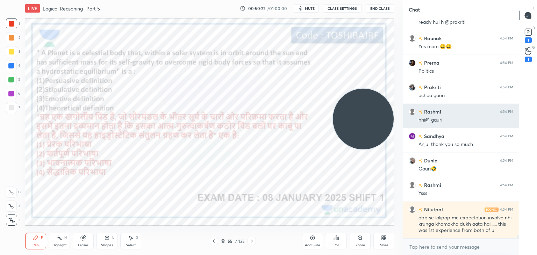
drag, startPoint x: 167, startPoint y: 66, endPoint x: 453, endPoint y: 118, distance: 291.4
click at [453, 118] on div "1 2 3 4 5 6 7 C X Z C X Z E E Erase all H H LIVE Logical Reasoning- Part 5 00:5…" at bounding box center [268, 127] width 537 height 255
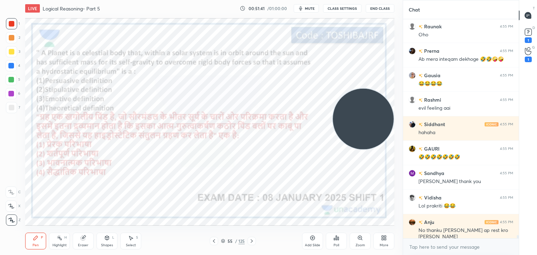
scroll to position [15143, 0]
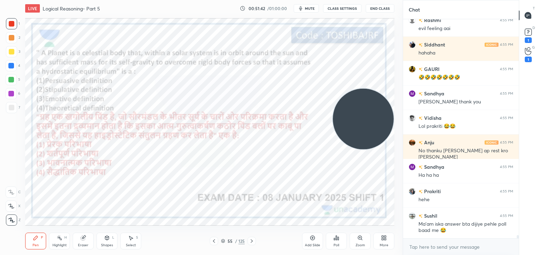
click at [337, 242] on div "Poll" at bounding box center [336, 241] width 21 height 17
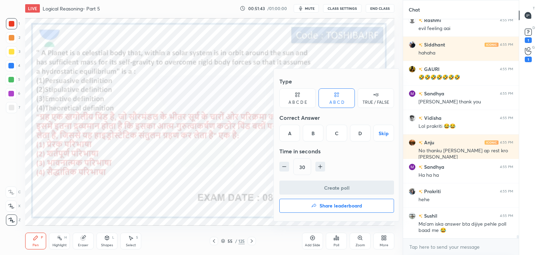
click at [356, 135] on div "D" at bounding box center [360, 133] width 21 height 17
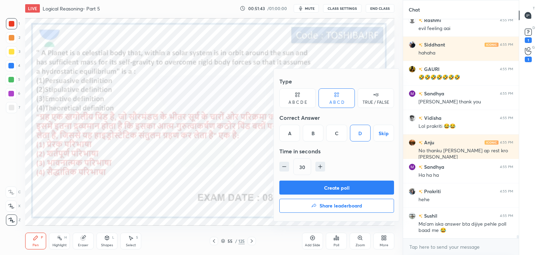
click at [336, 188] on button "Create poll" at bounding box center [337, 188] width 115 height 14
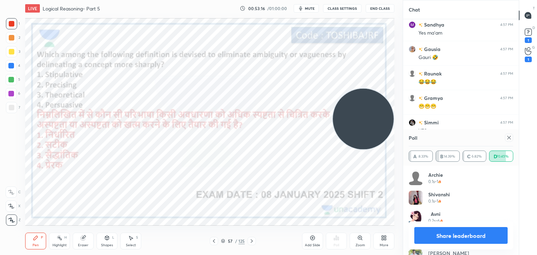
scroll to position [15854, 0]
click at [508, 141] on div at bounding box center [509, 138] width 8 height 8
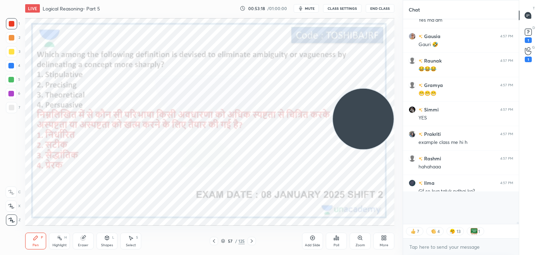
scroll to position [15822, 0]
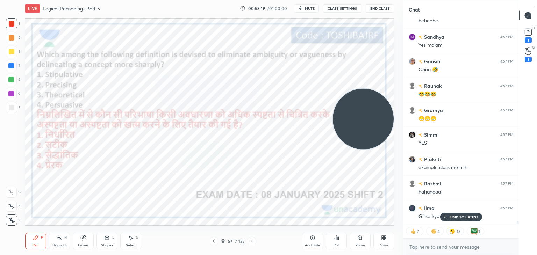
click at [355, 238] on div "Zoom" at bounding box center [360, 241] width 21 height 17
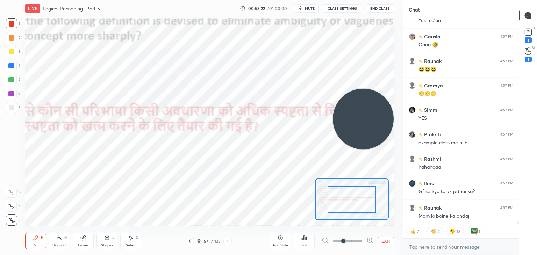
click at [386, 240] on button "EXIT" at bounding box center [386, 241] width 17 height 8
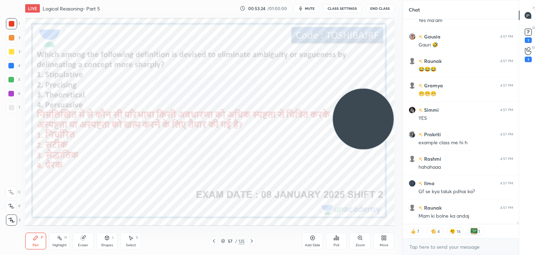
click at [333, 237] on div "Poll" at bounding box center [336, 241] width 21 height 17
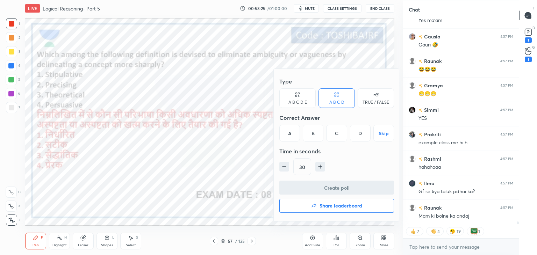
click at [322, 133] on div "B" at bounding box center [313, 133] width 21 height 17
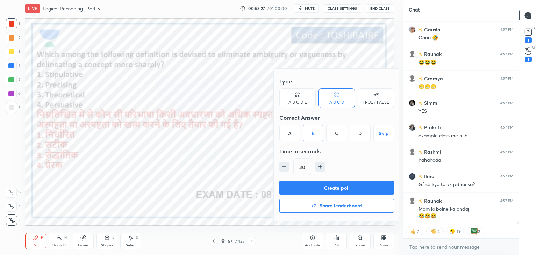
click at [336, 191] on button "Create poll" at bounding box center [337, 188] width 115 height 14
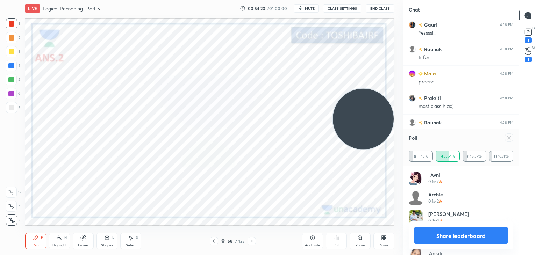
scroll to position [16400, 0]
click at [224, 244] on icon at bounding box center [223, 241] width 4 height 4
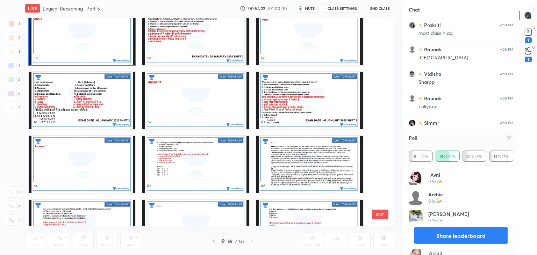
click at [379, 115] on div "58 59 60 61 62 63 64 65 66 67 68 69 70 71 72" at bounding box center [203, 122] width 357 height 208
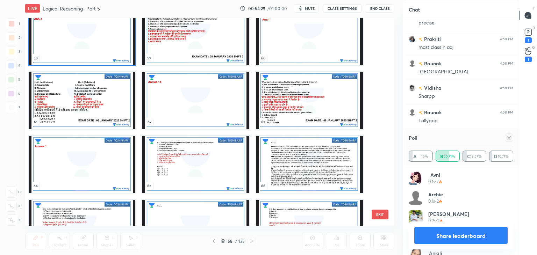
scroll to position [181, 114]
click at [70, 214] on img "grid" at bounding box center [82, 228] width 107 height 57
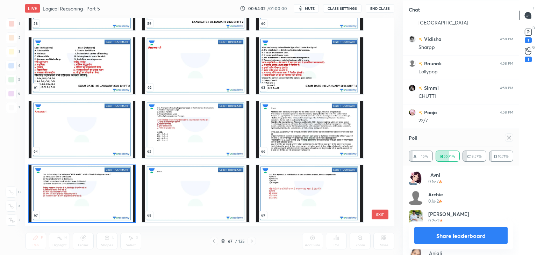
click at [508, 136] on icon at bounding box center [510, 138] width 6 height 6
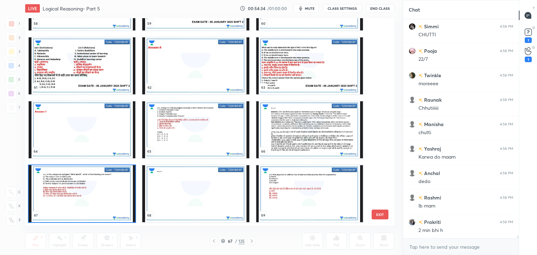
click at [100, 187] on img "grid" at bounding box center [82, 193] width 107 height 57
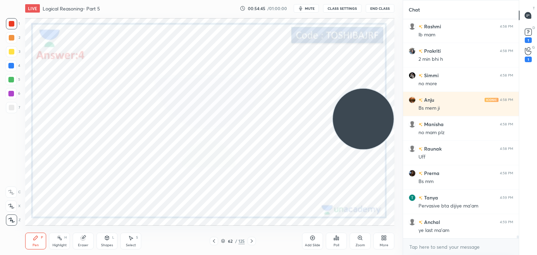
click at [223, 238] on div "62 / 125" at bounding box center [233, 241] width 24 height 6
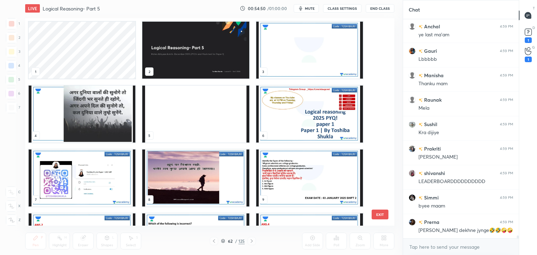
click at [120, 120] on img "grid" at bounding box center [82, 114] width 107 height 57
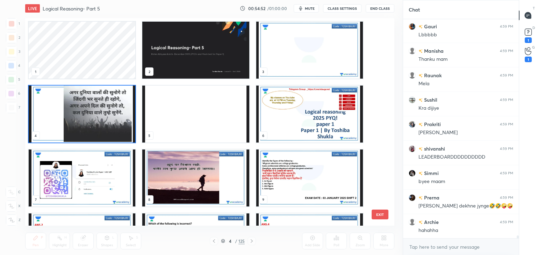
click at [120, 120] on img "grid" at bounding box center [82, 114] width 107 height 57
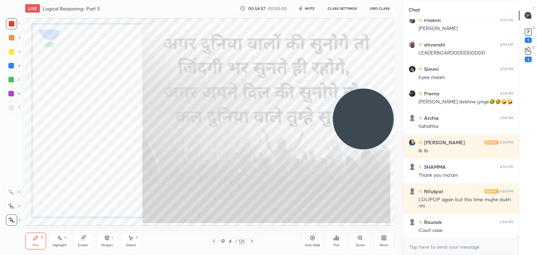
click at [333, 237] on div "Poll" at bounding box center [336, 241] width 21 height 17
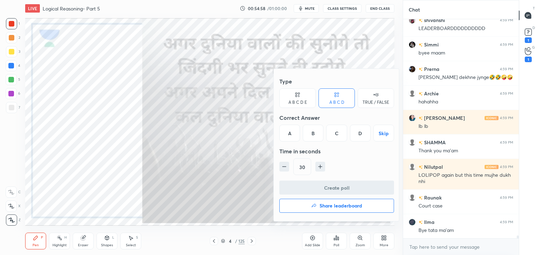
click at [325, 209] on h4 "Share leaderboard" at bounding box center [341, 206] width 43 height 5
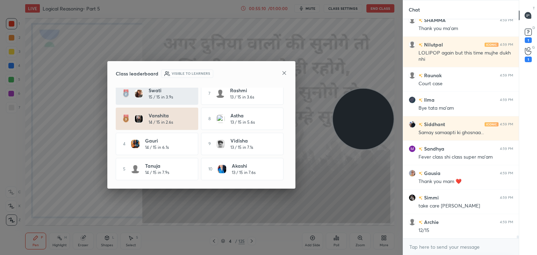
click at [283, 73] on icon at bounding box center [284, 72] width 3 height 3
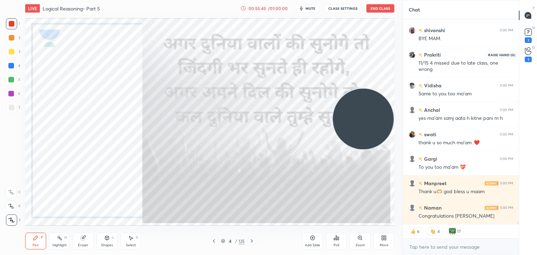
click at [530, 51] on icon at bounding box center [528, 51] width 7 height 8
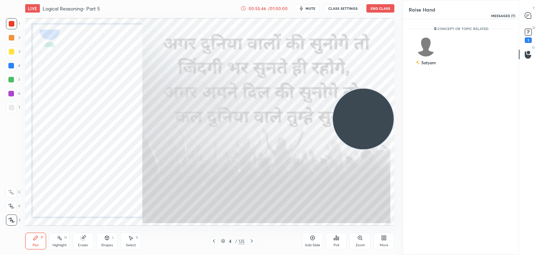
click at [526, 15] on icon at bounding box center [528, 15] width 6 height 6
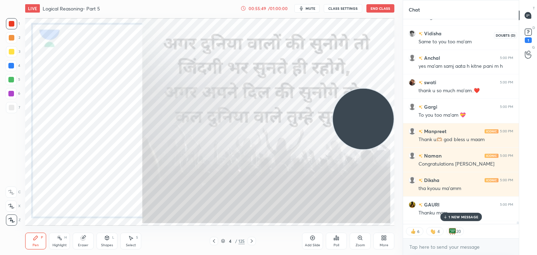
click at [526, 28] on icon at bounding box center [528, 32] width 10 height 10
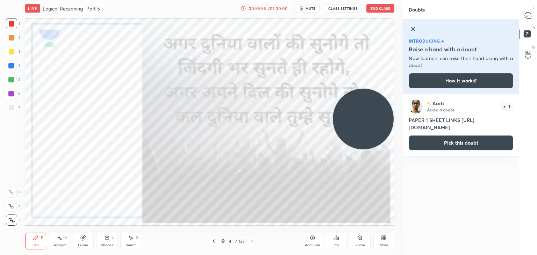
drag, startPoint x: 409, startPoint y: 129, endPoint x: 470, endPoint y: 141, distance: 61.8
click at [470, 131] on h4 "PAPER 1 SHEET LINKS [URL][DOMAIN_NAME]" at bounding box center [461, 124] width 105 height 15
copy h4 "[URL][DOMAIN_NAME]"
click at [530, 12] on icon at bounding box center [528, 15] width 7 height 7
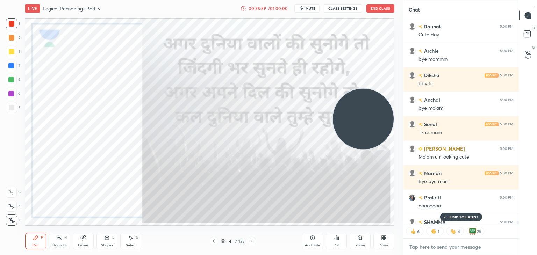
type textarea "x"
click at [444, 244] on textarea at bounding box center [461, 247] width 105 height 11
paste textarea "[URL][DOMAIN_NAME]"
type textarea "[URL][DOMAIN_NAME]"
type textarea "x"
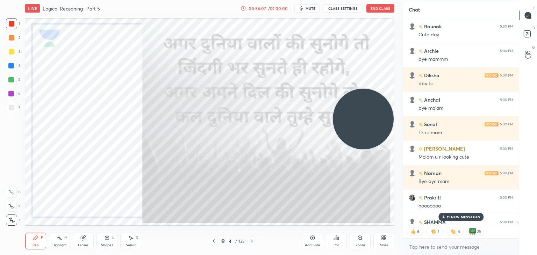
click at [377, 8] on button "End Class" at bounding box center [381, 8] width 28 height 8
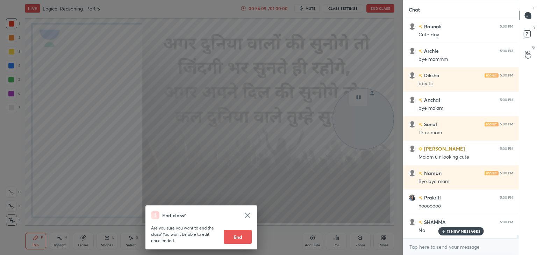
click at [231, 238] on button "End" at bounding box center [238, 237] width 28 height 14
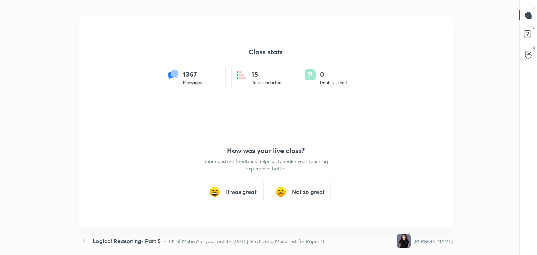
type textarea "x"
